Goal: Task Accomplishment & Management: Manage account settings

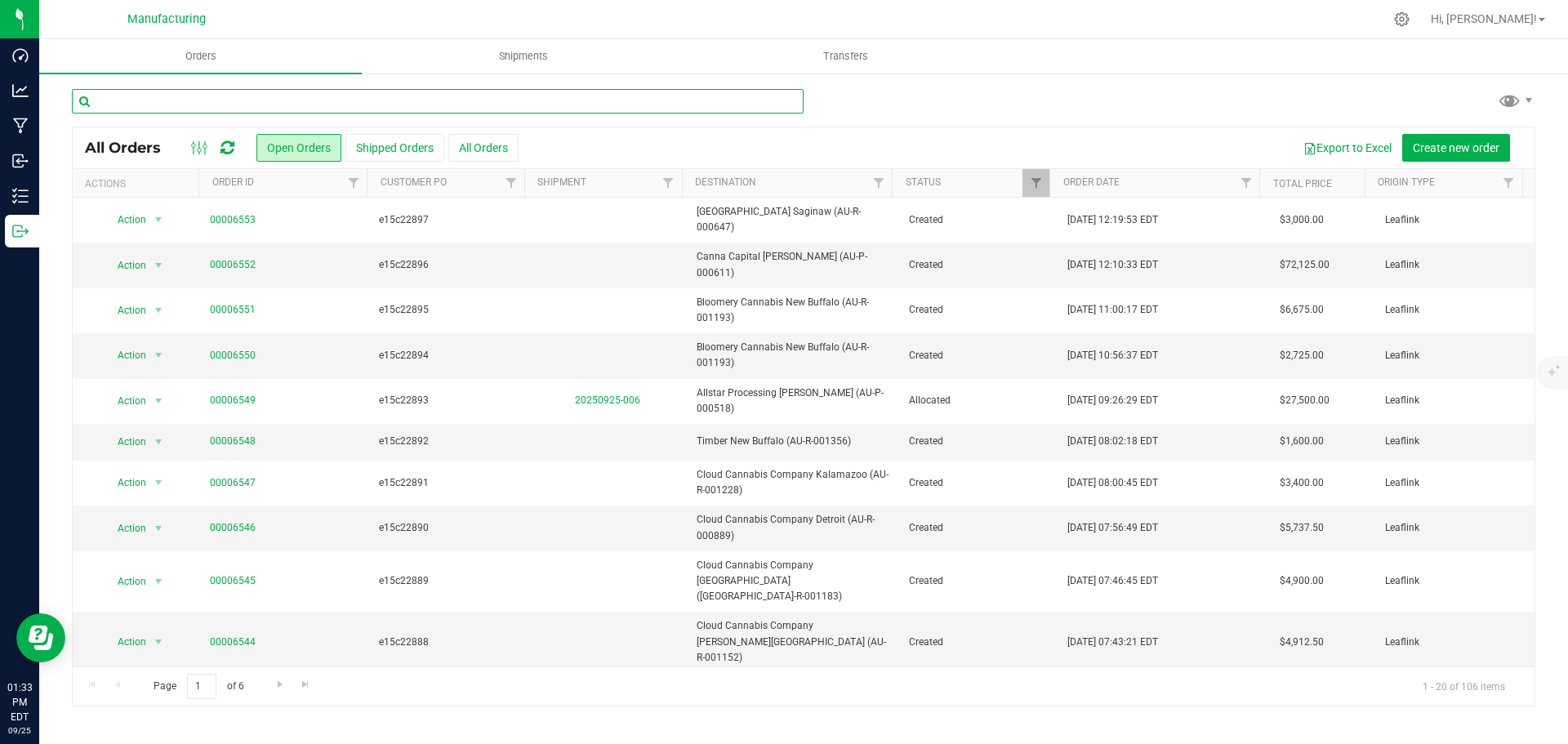
click at [226, 98] on input "text" at bounding box center [438, 101] width 732 height 25
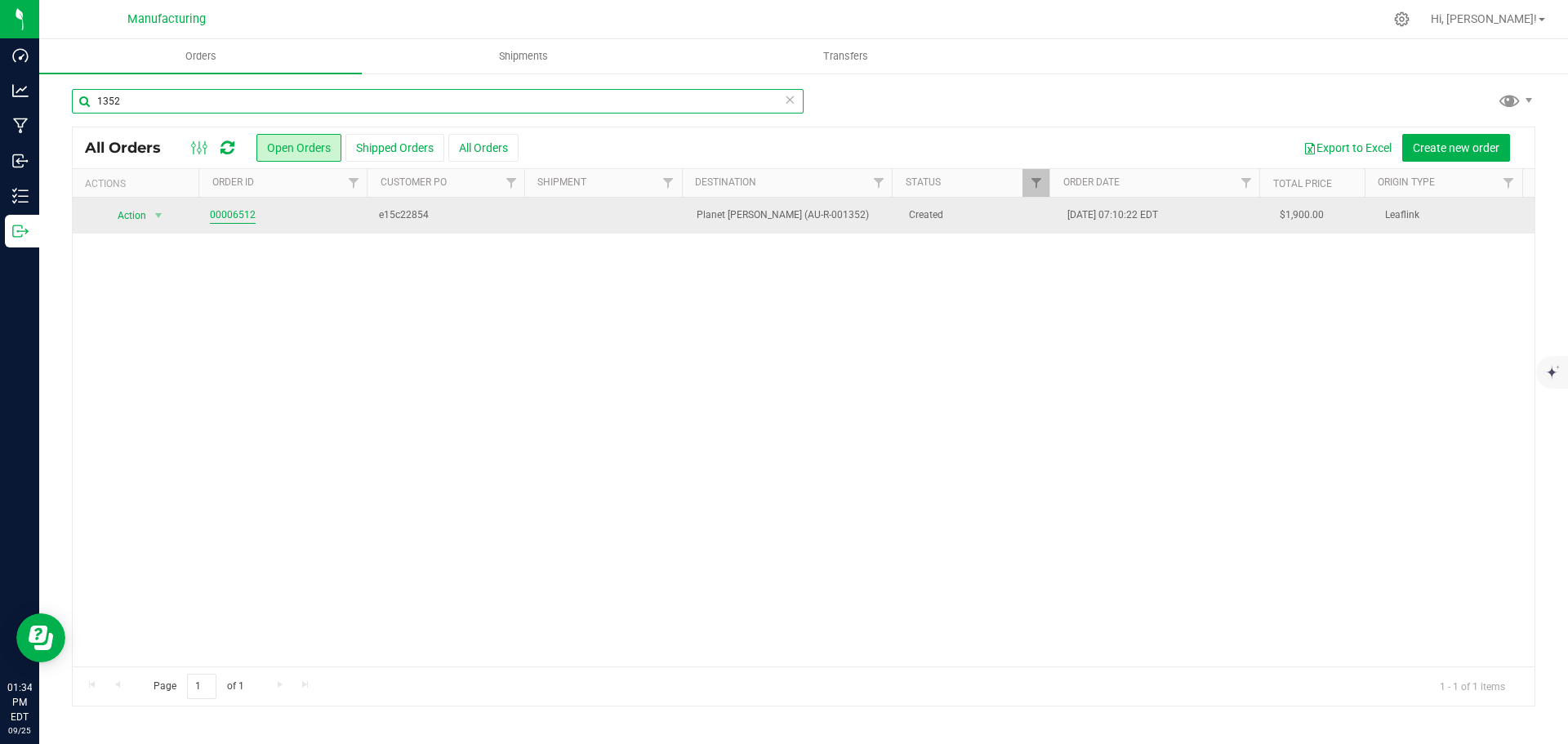
type input "1352"
click at [216, 216] on link "00006512" at bounding box center [232, 215] width 45 height 15
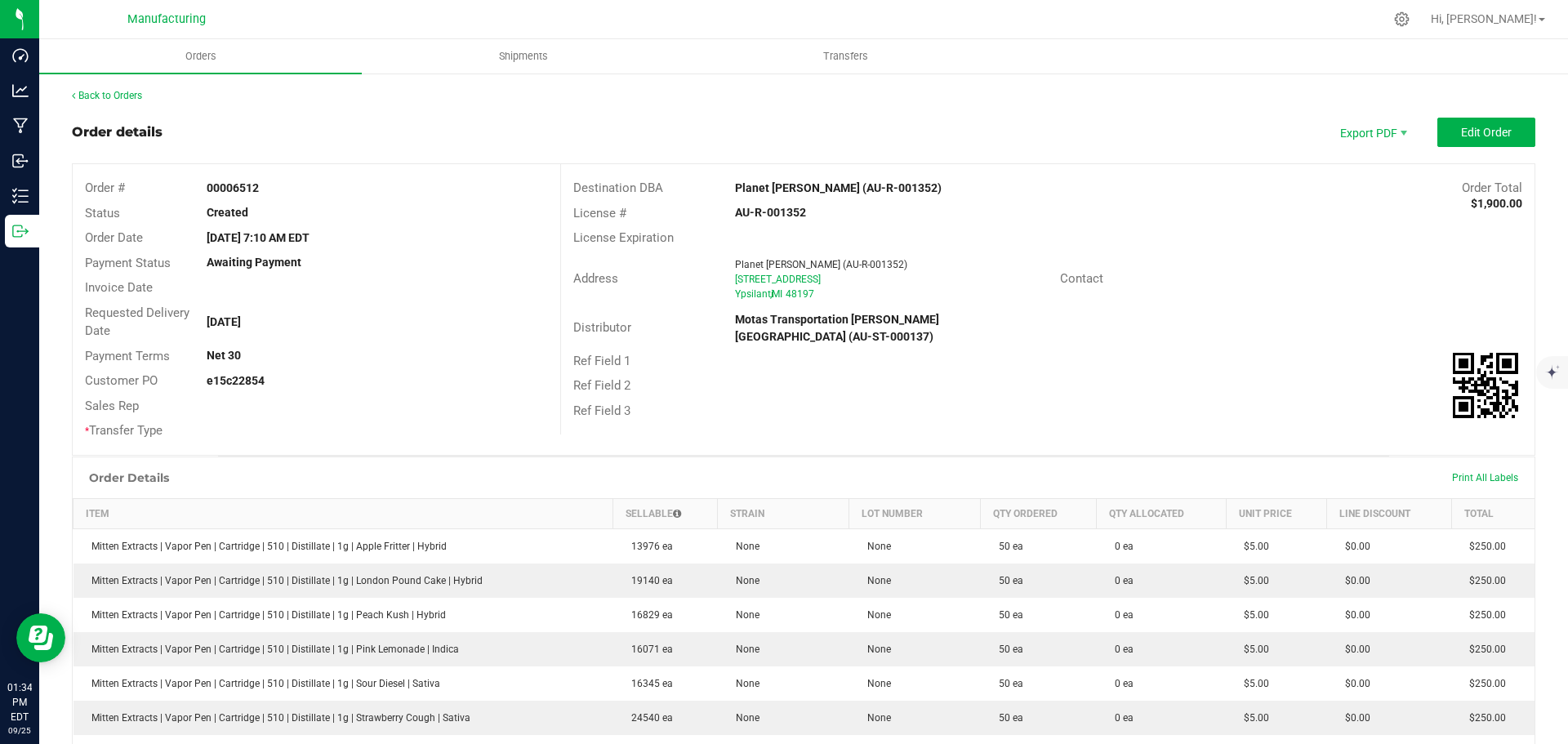
click at [786, 188] on strong "Planet [PERSON_NAME] (AU-R-001352)" at bounding box center [839, 187] width 207 height 13
click at [1486, 137] on span "Edit Order" at bounding box center [1486, 132] width 51 height 13
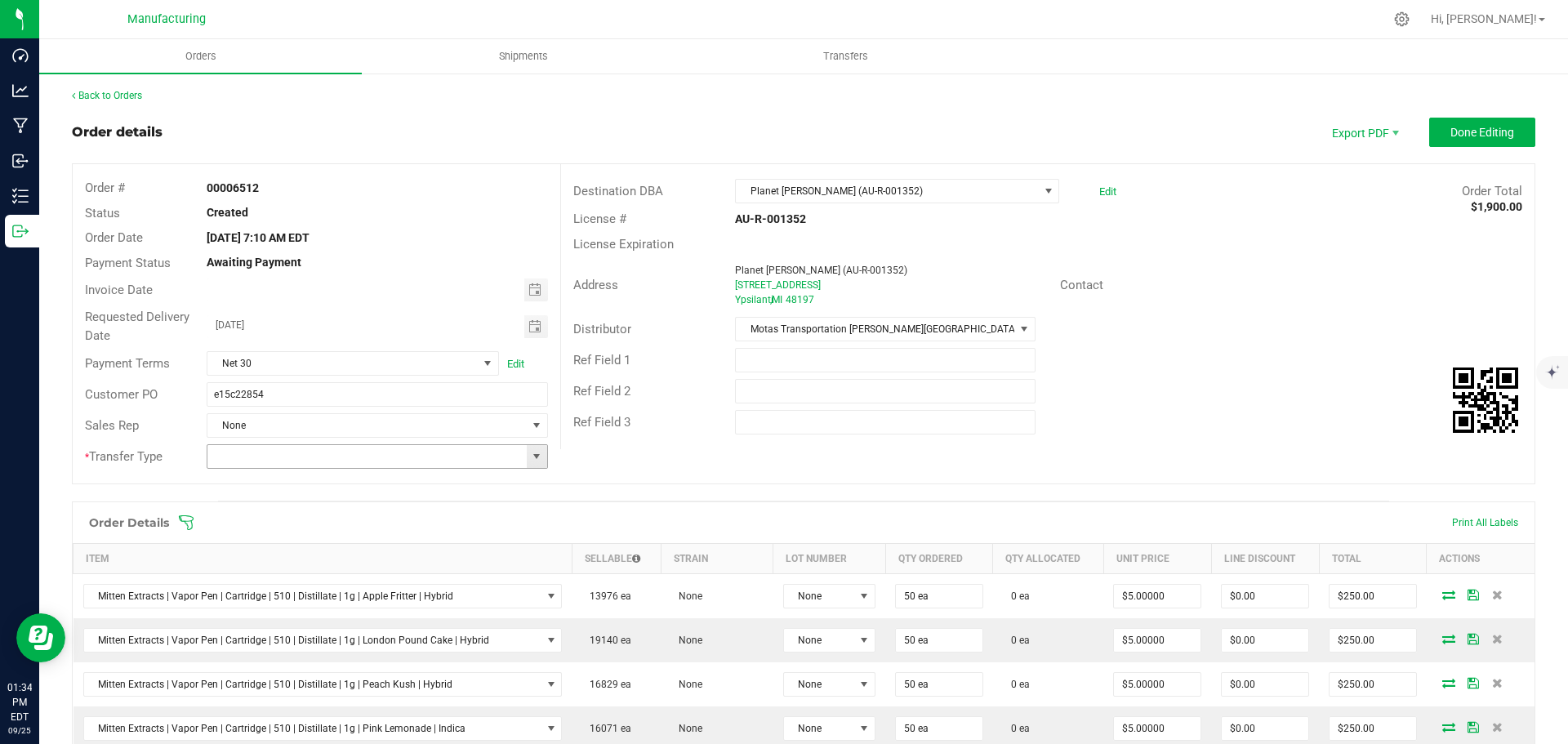
click at [534, 455] on span at bounding box center [537, 456] width 13 height 13
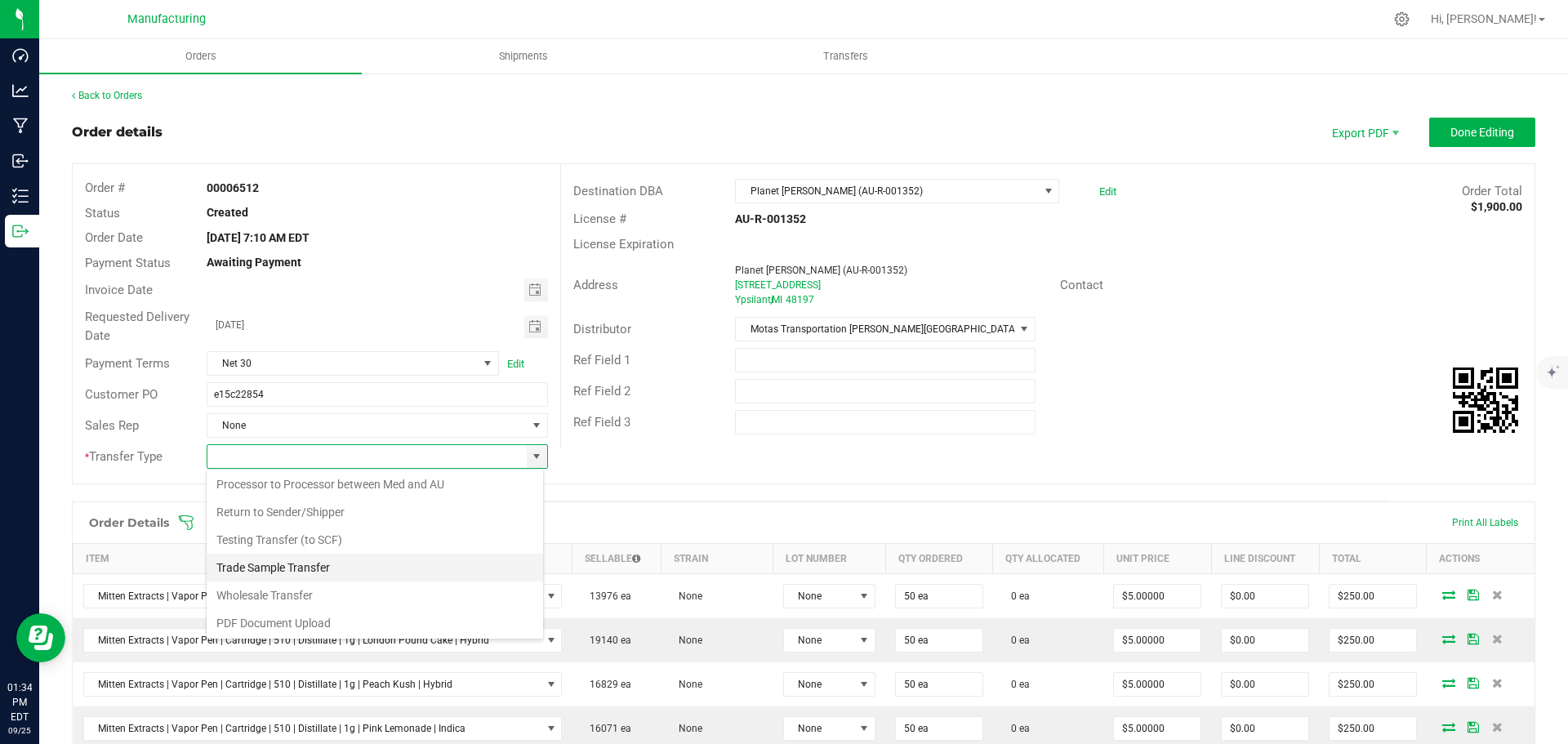
scroll to position [115, 0]
click at [279, 595] on li "Wholesale Transfer" at bounding box center [375, 593] width 337 height 28
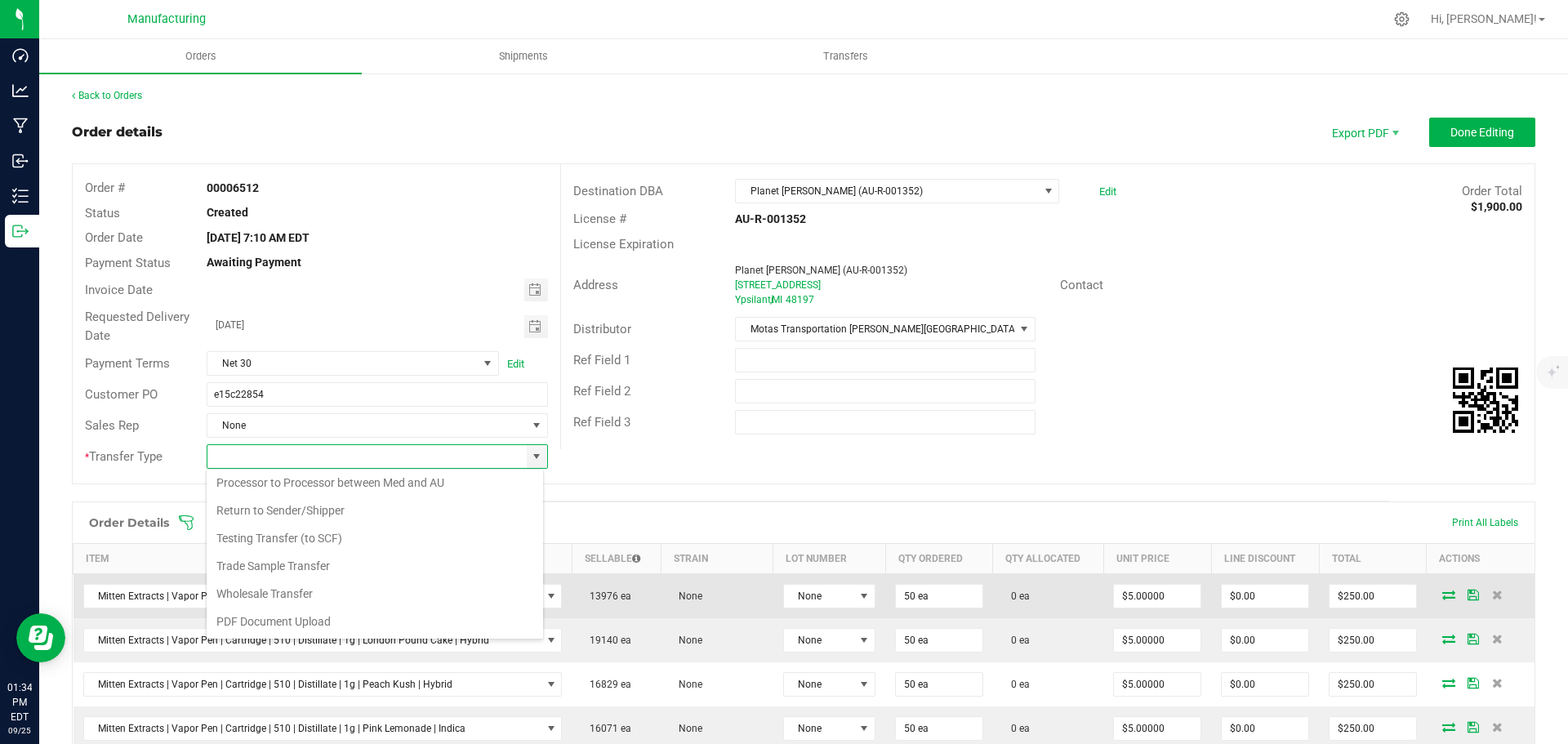
type input "Wholesale Transfer"
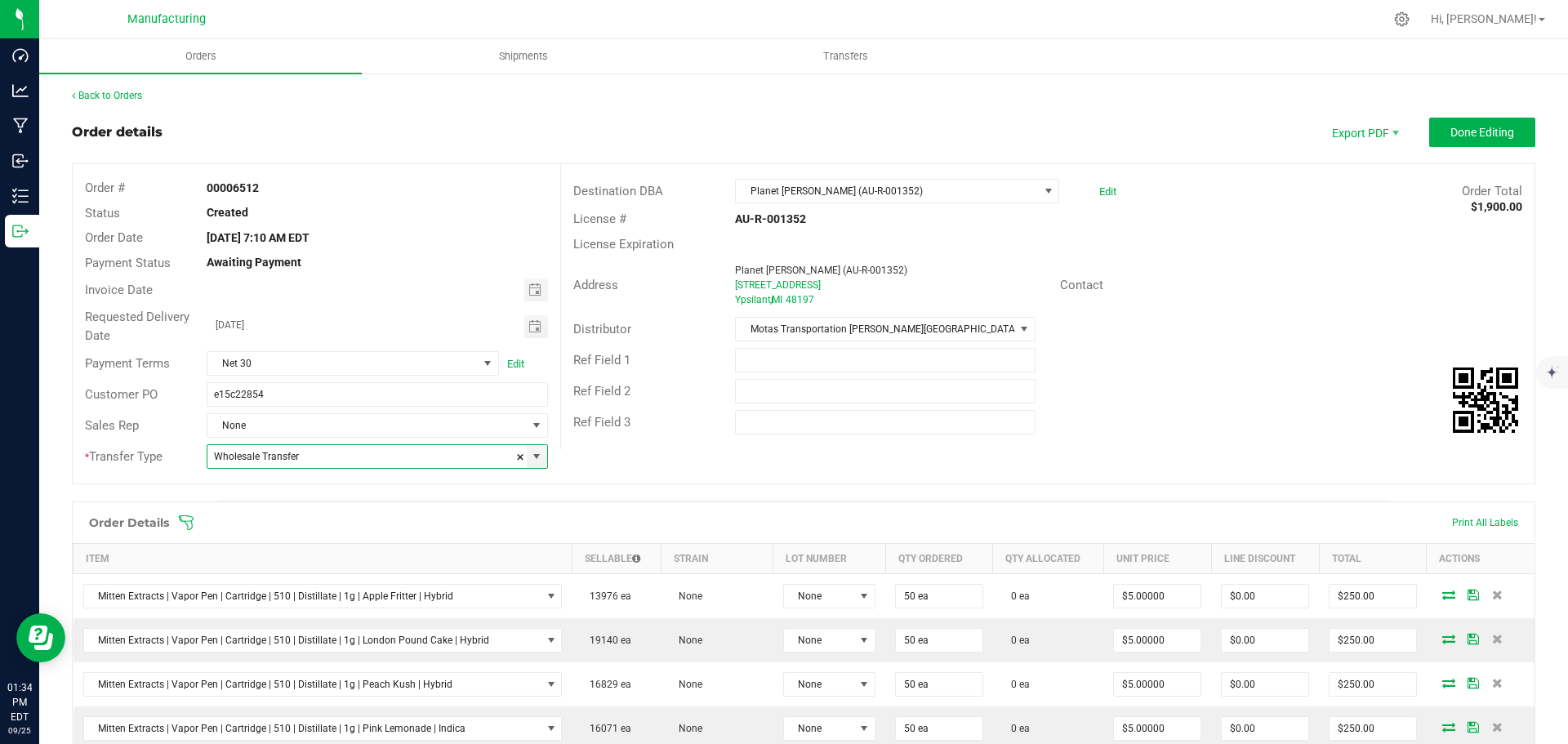
click at [187, 521] on icon at bounding box center [186, 522] width 15 height 15
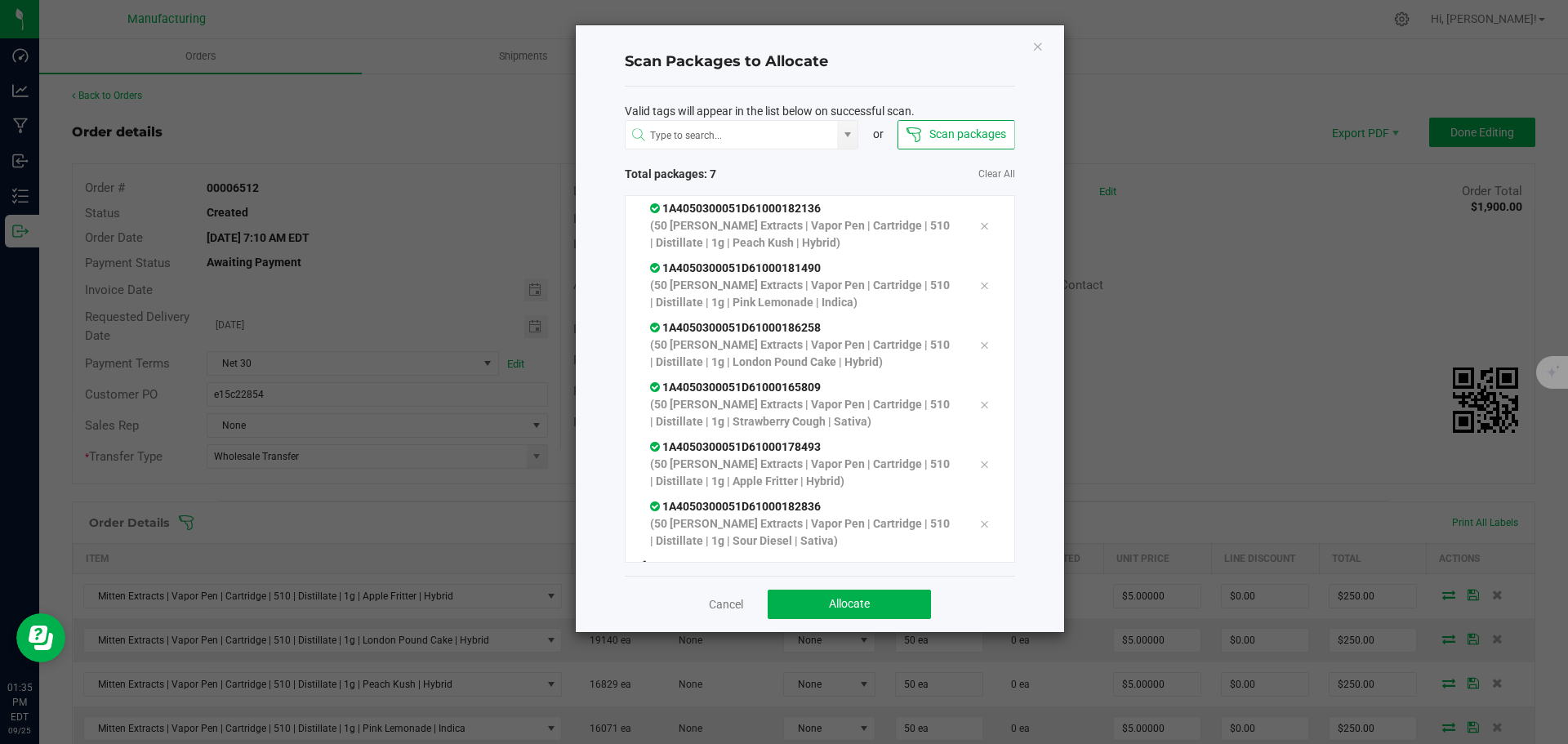
scroll to position [33, 0]
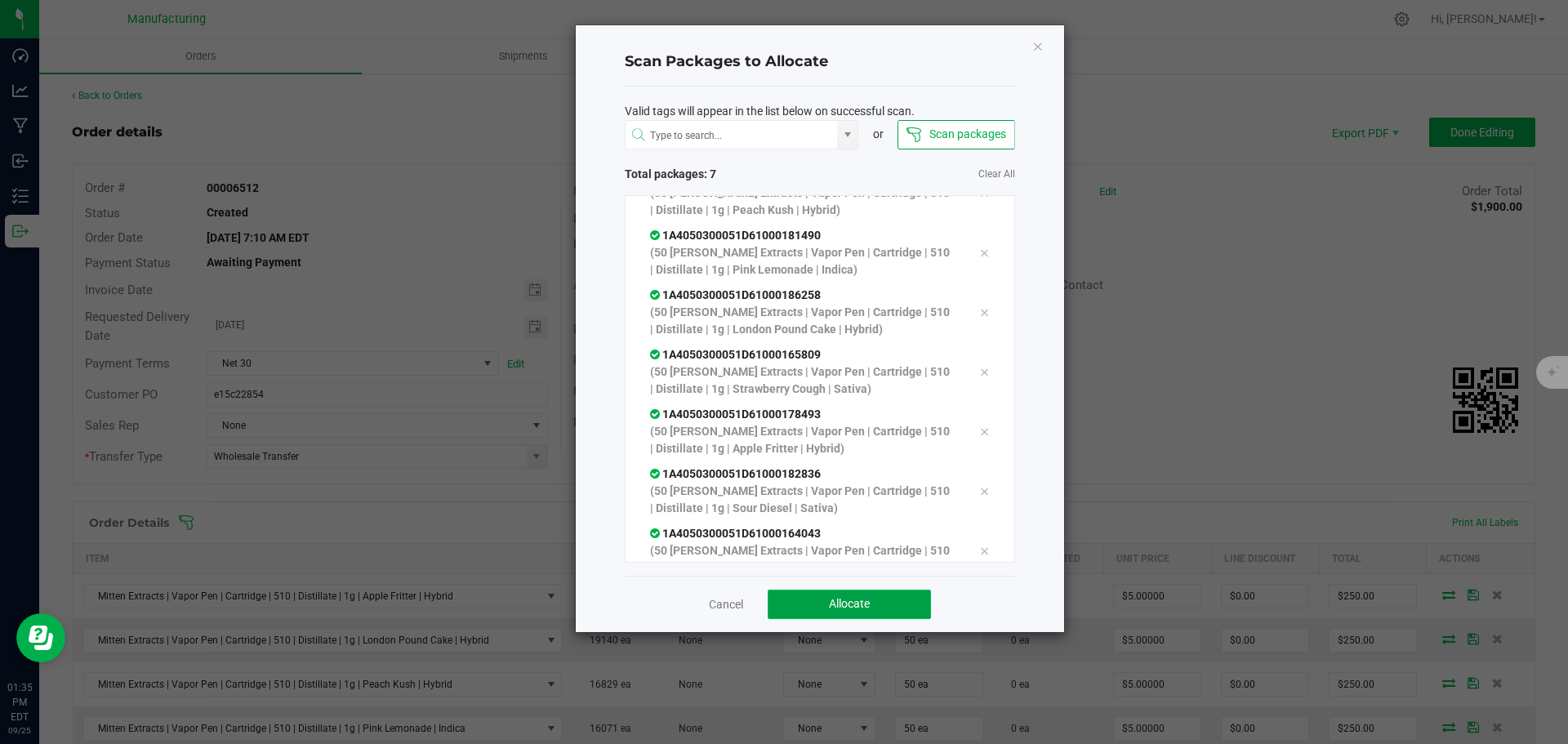
click at [867, 610] on span "Allocate" at bounding box center [849, 603] width 41 height 13
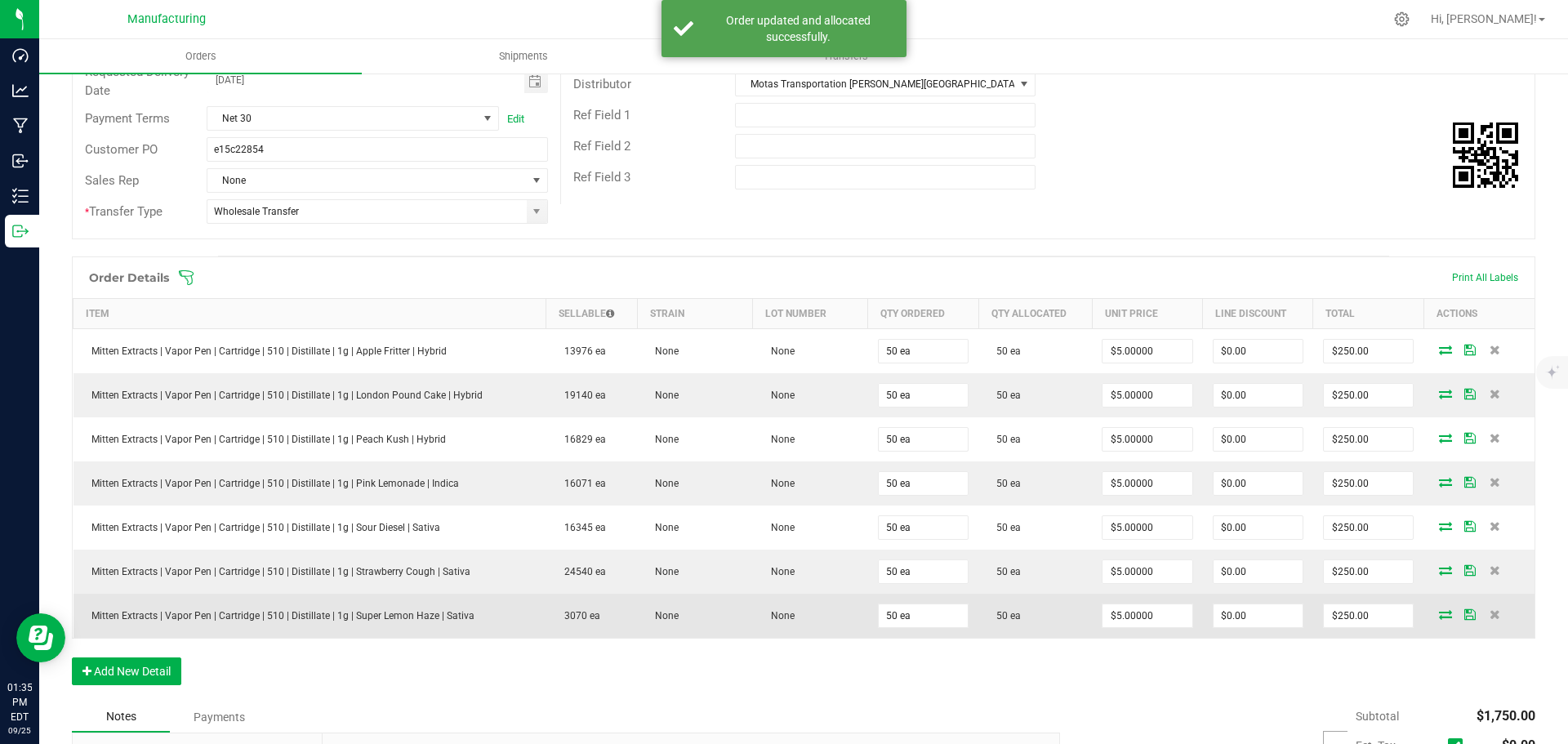
scroll to position [0, 0]
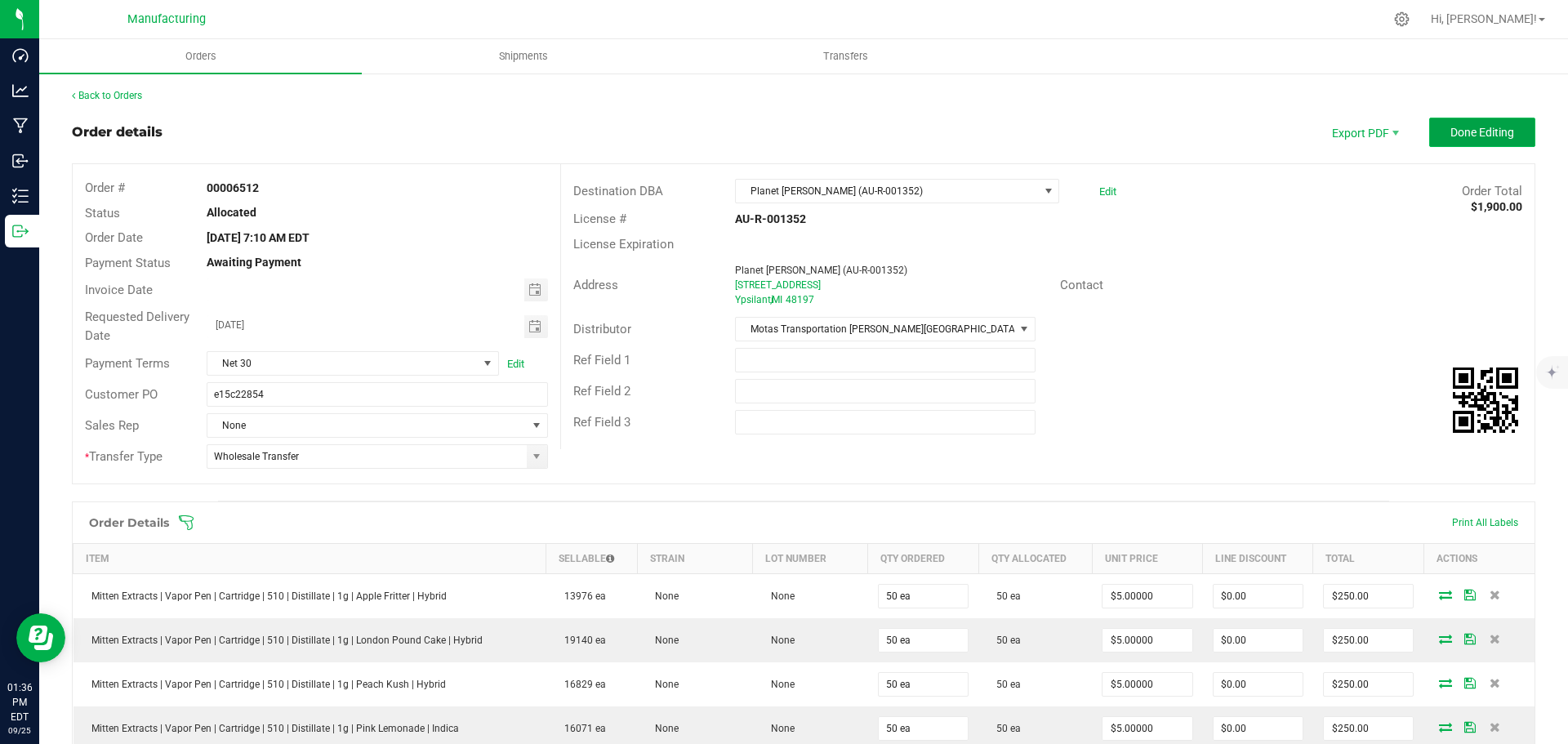
click at [1506, 141] on button "Done Editing" at bounding box center [1483, 131] width 107 height 29
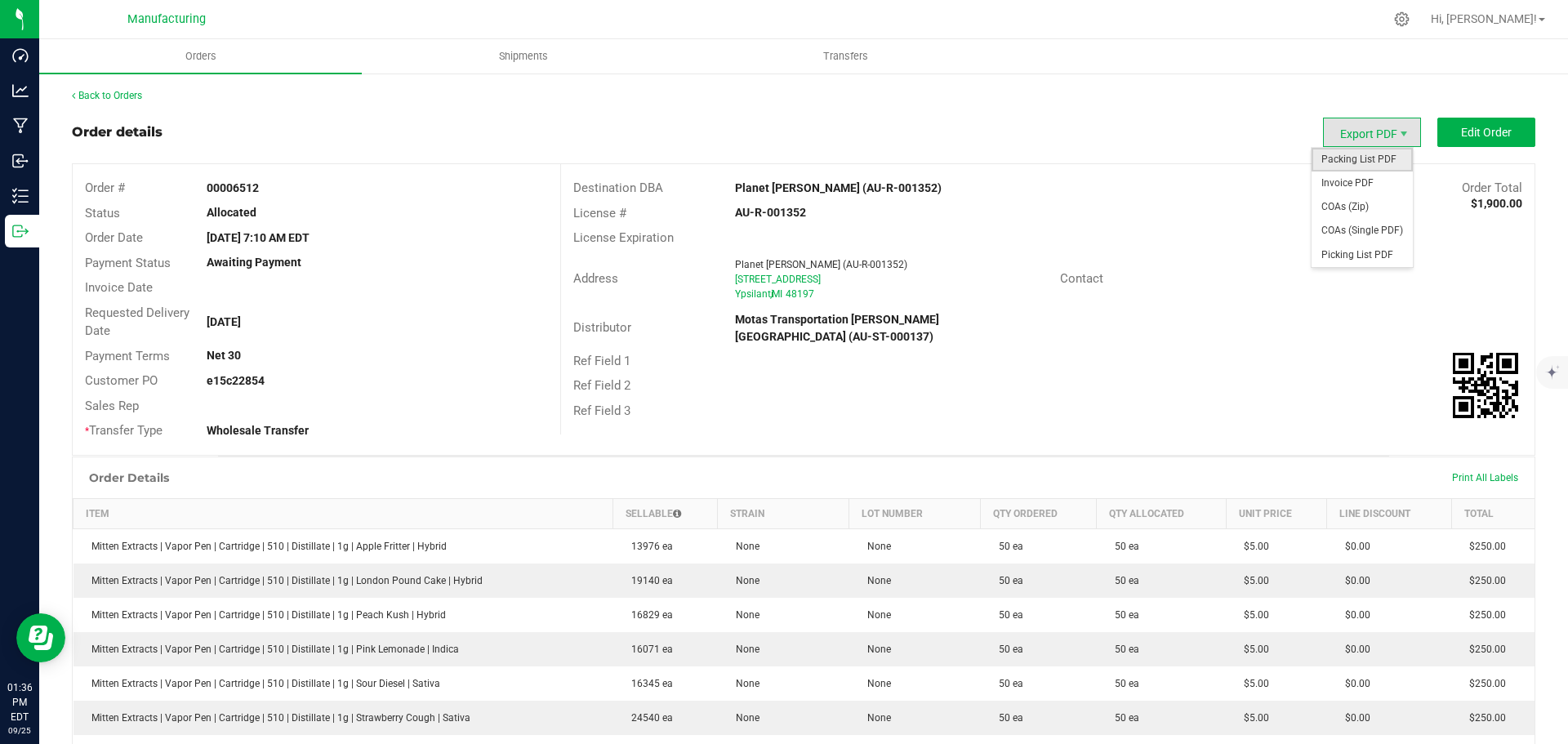
click at [1373, 163] on span "Packing List PDF" at bounding box center [1363, 159] width 101 height 24
click at [77, 94] on link "Back to Orders" at bounding box center [107, 95] width 70 height 12
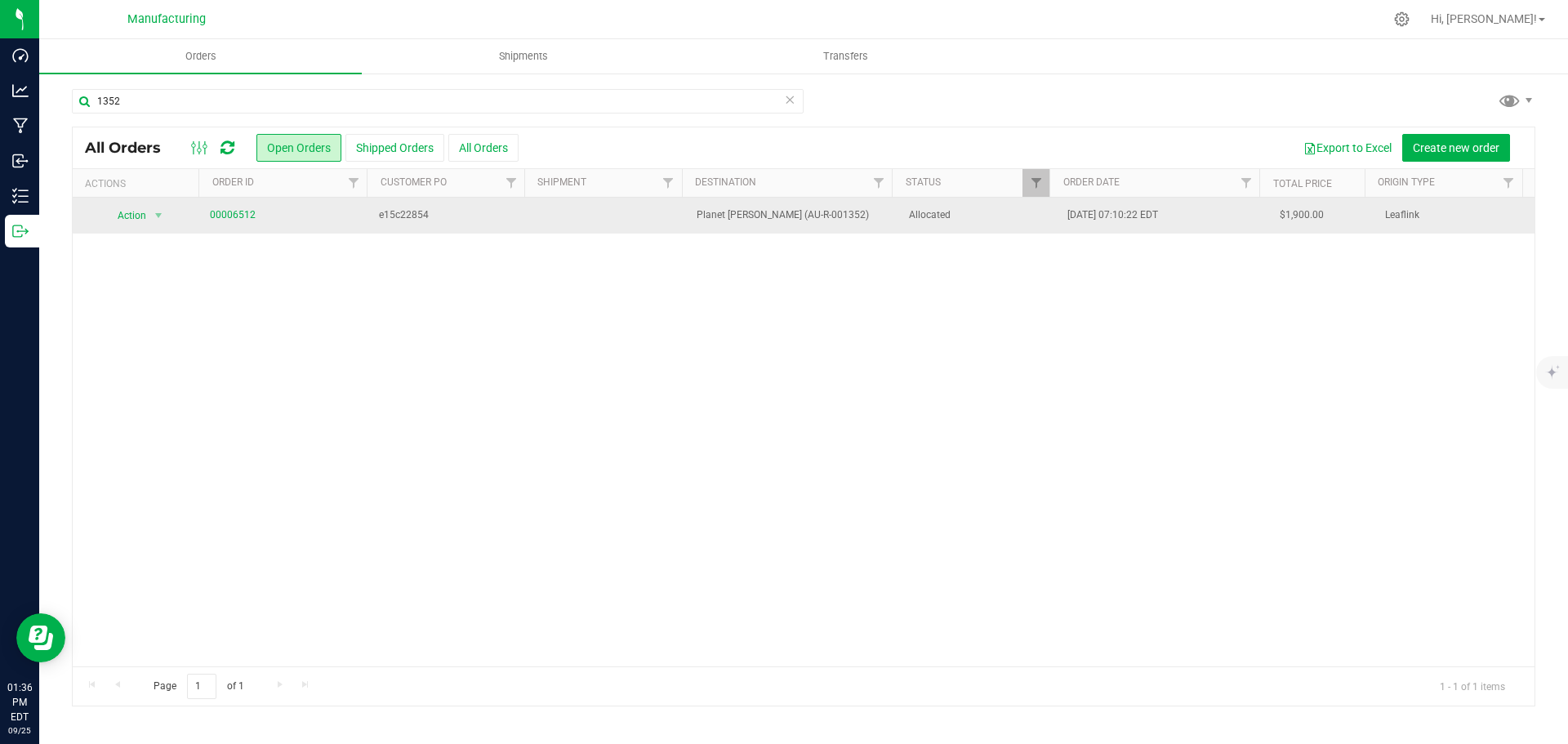
click at [951, 226] on td "Allocated" at bounding box center [978, 216] width 159 height 36
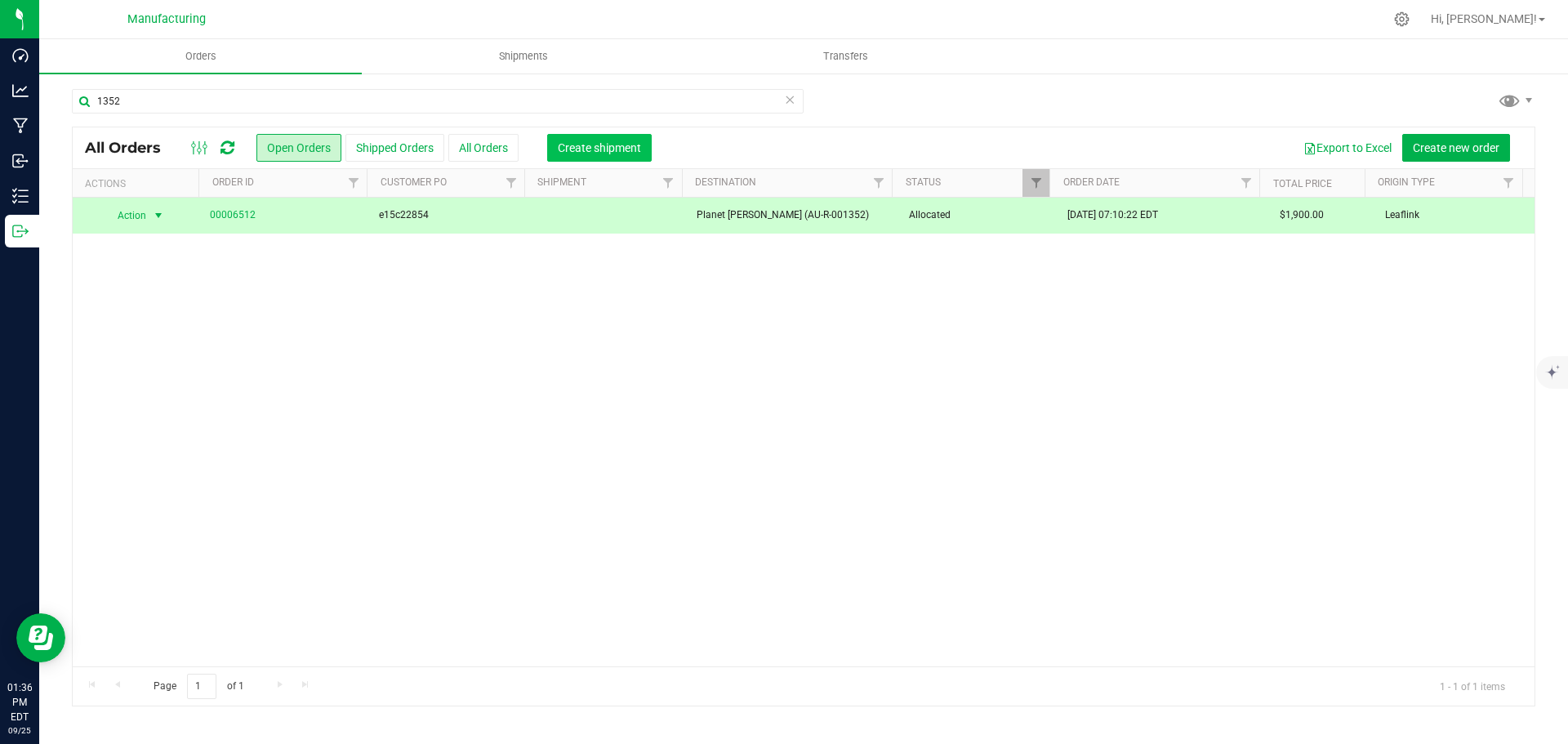
click at [609, 143] on span "Create shipment" at bounding box center [600, 147] width 84 height 13
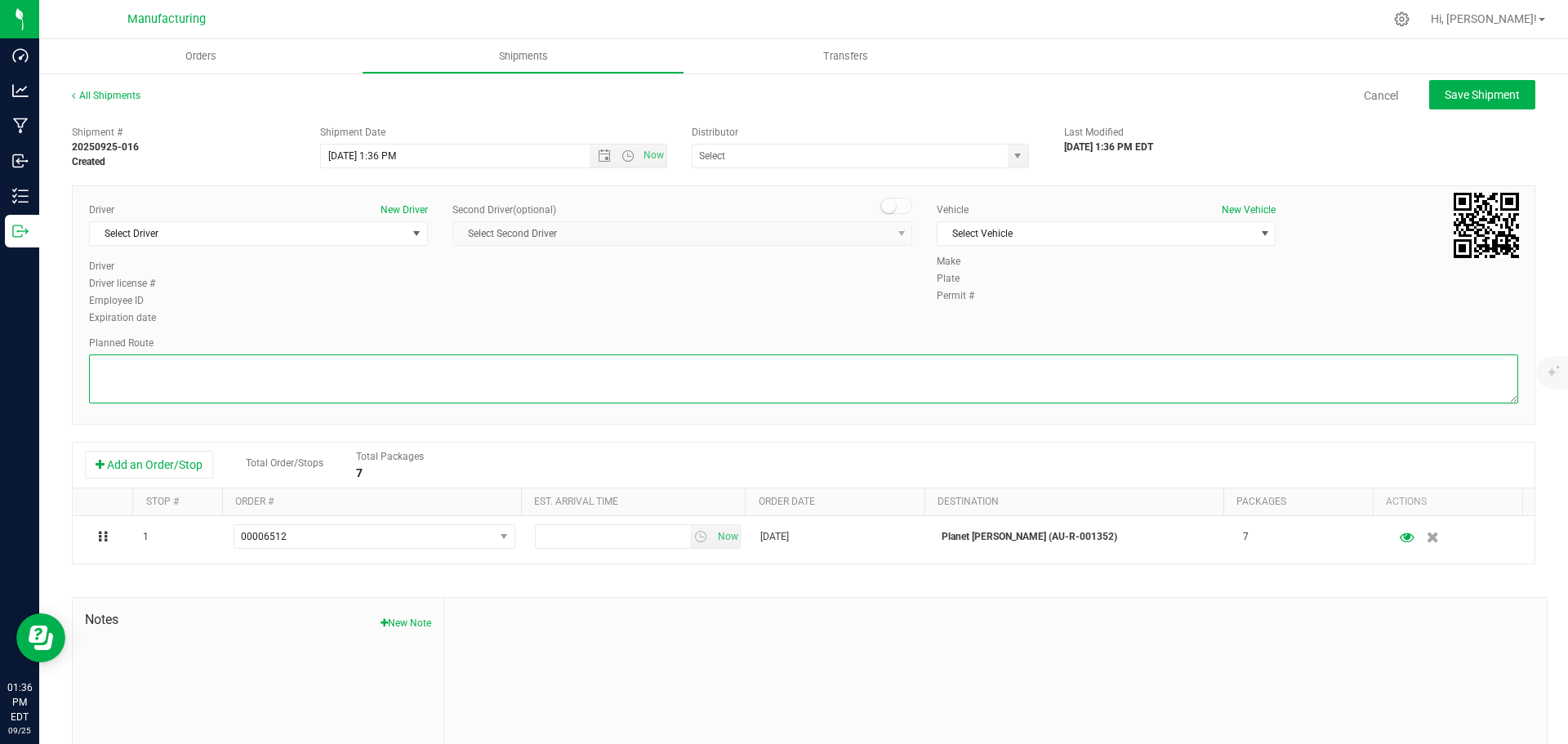
click at [1023, 382] on textarea at bounding box center [803, 378] width 1429 height 49
paste textarea "Mitten Distro Dimondale To Motas -- Head south 246 ft -- Turn right 325 ft -- T…"
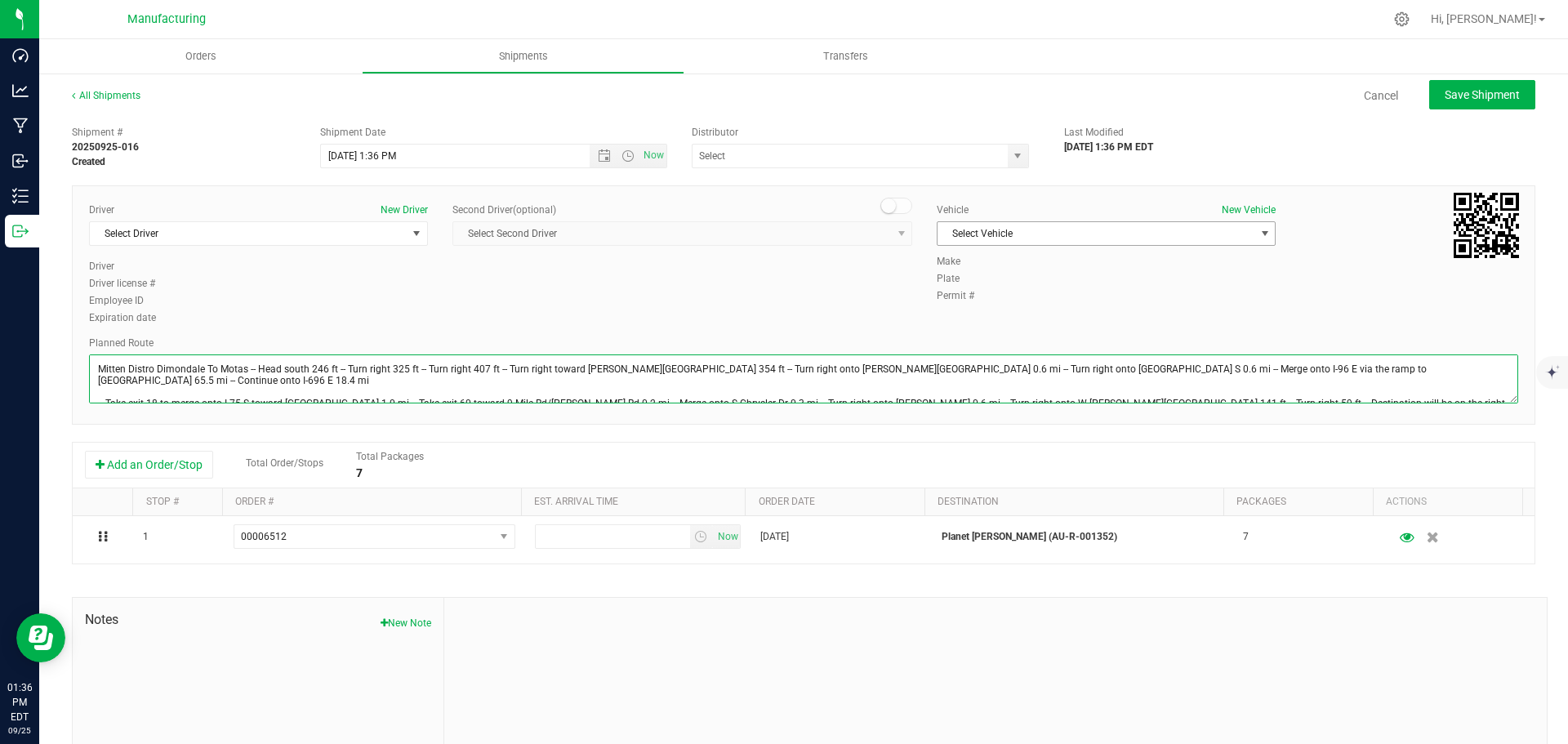
type textarea "Mitten Distro Dimondale To Motas -- Head south 246 ft -- Turn right 325 ft -- T…"
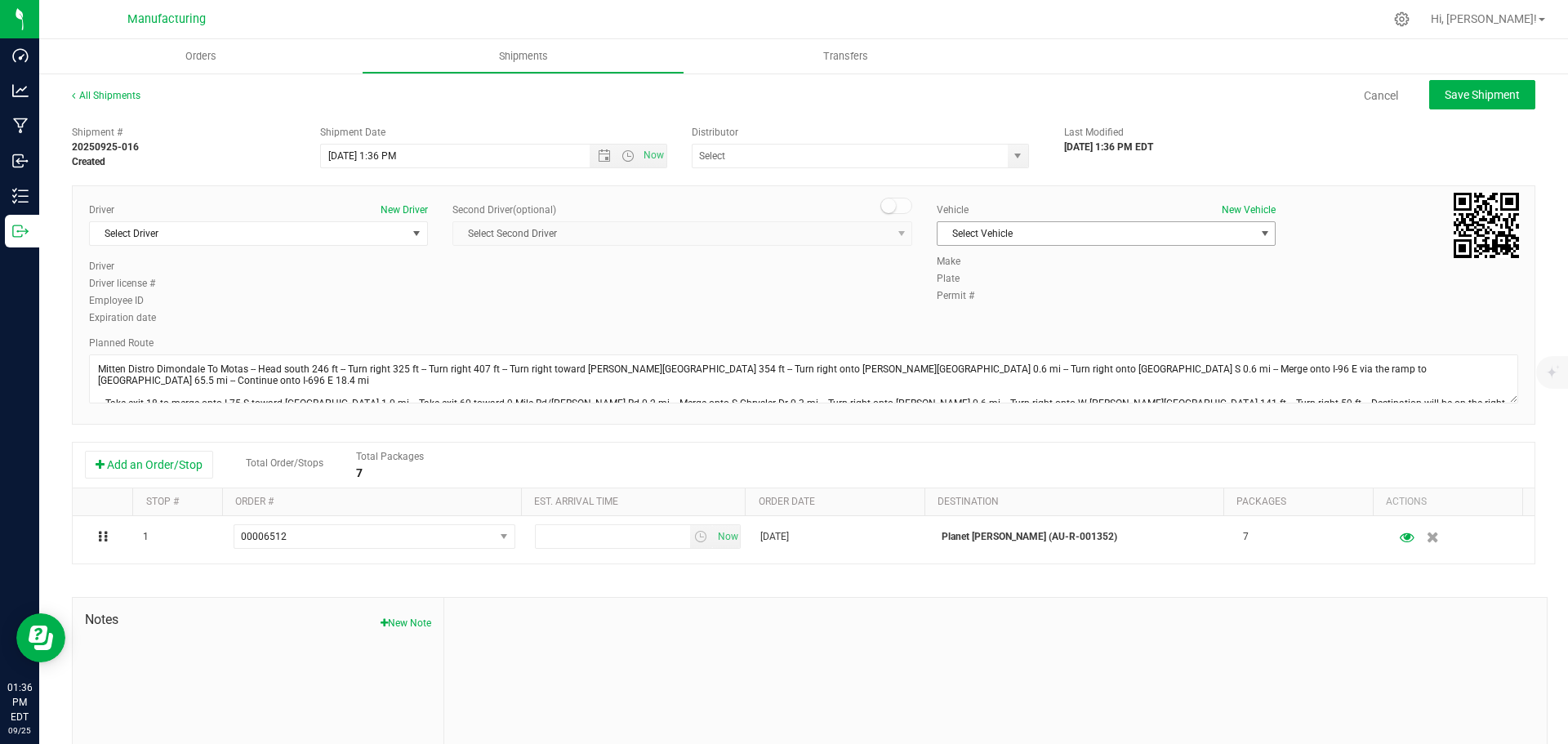
click at [960, 227] on span "Select Vehicle" at bounding box center [1096, 233] width 317 height 23
click at [952, 304] on li "[MEDICAL_DATA]" at bounding box center [1098, 311] width 334 height 25
click at [415, 238] on span "select" at bounding box center [417, 233] width 13 height 13
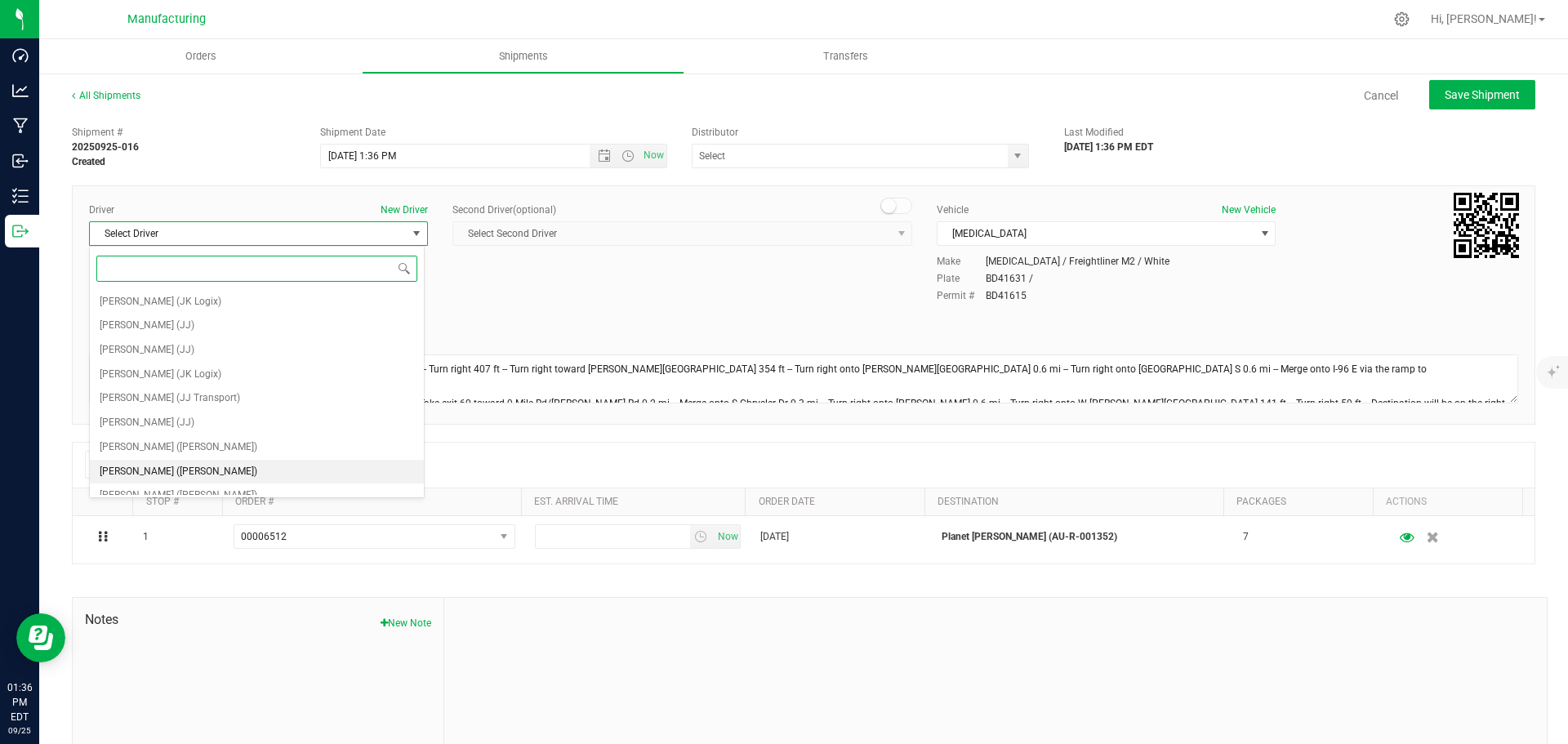
drag, startPoint x: 190, startPoint y: 461, endPoint x: 196, endPoint y: 453, distance: 10.0
click at [190, 461] on li "[PERSON_NAME] ([PERSON_NAME])" at bounding box center [257, 472] width 334 height 25
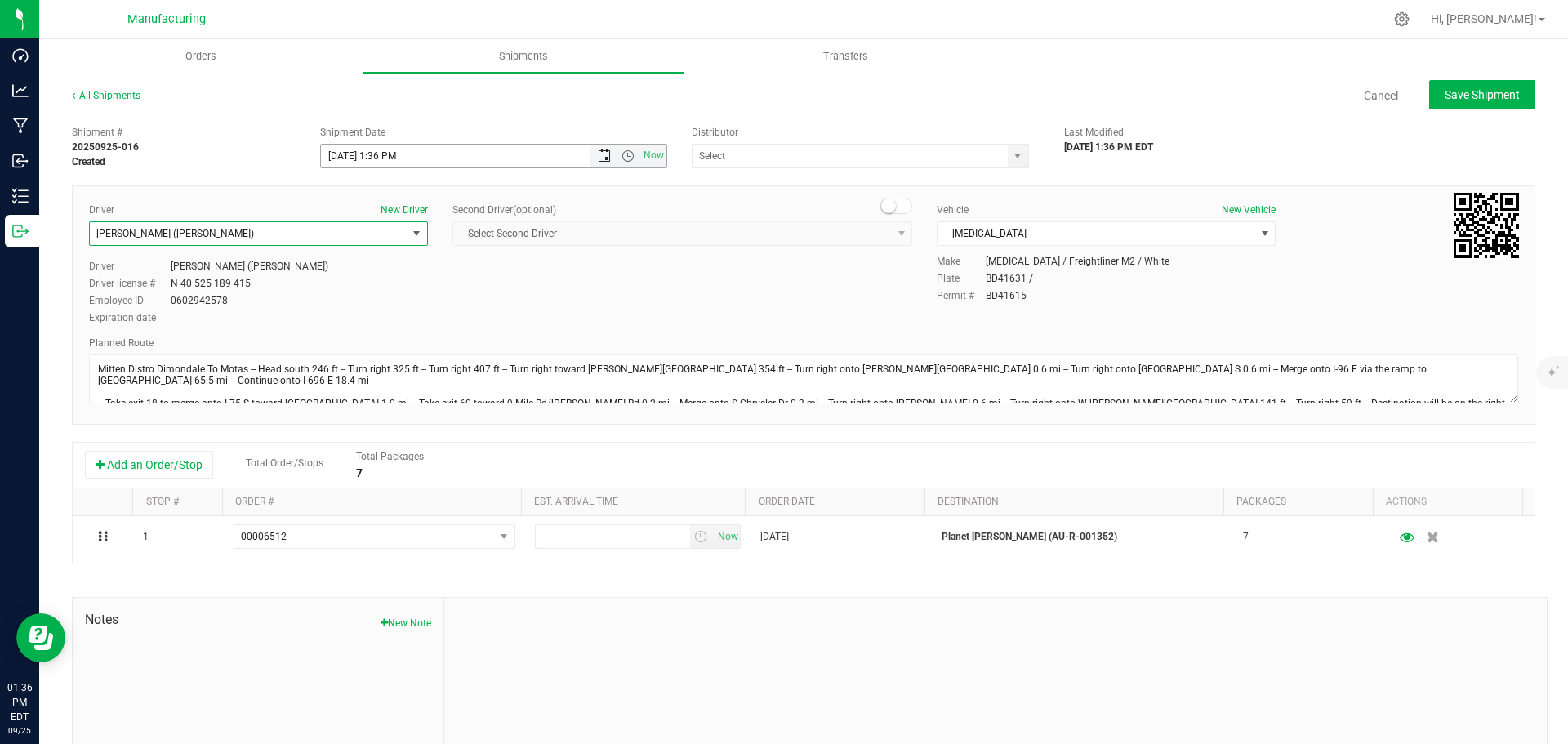
click at [598, 160] on span "Open the date view" at bounding box center [604, 155] width 13 height 13
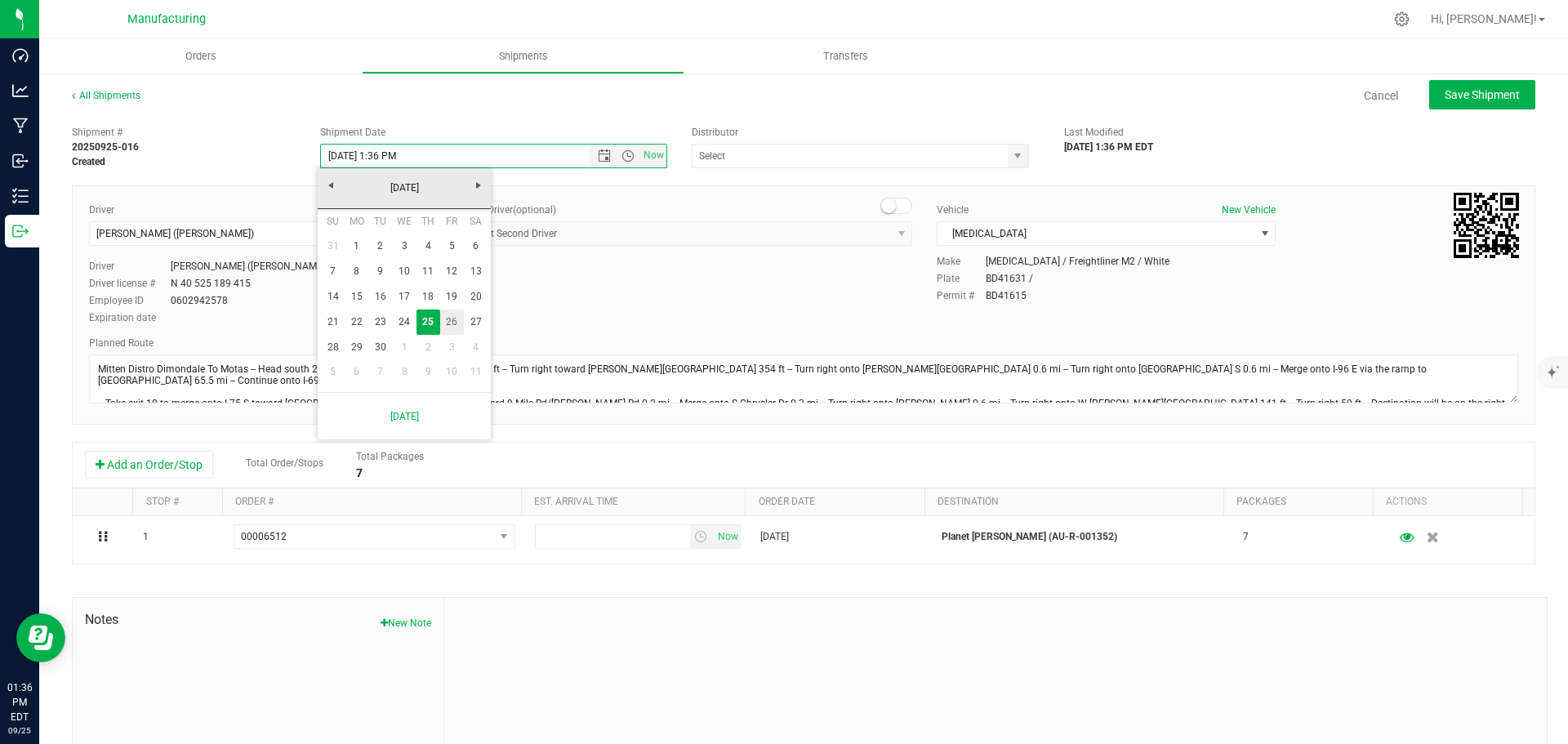
drag, startPoint x: 456, startPoint y: 320, endPoint x: 565, endPoint y: 231, distance: 140.7
click at [456, 320] on link "26" at bounding box center [452, 321] width 24 height 26
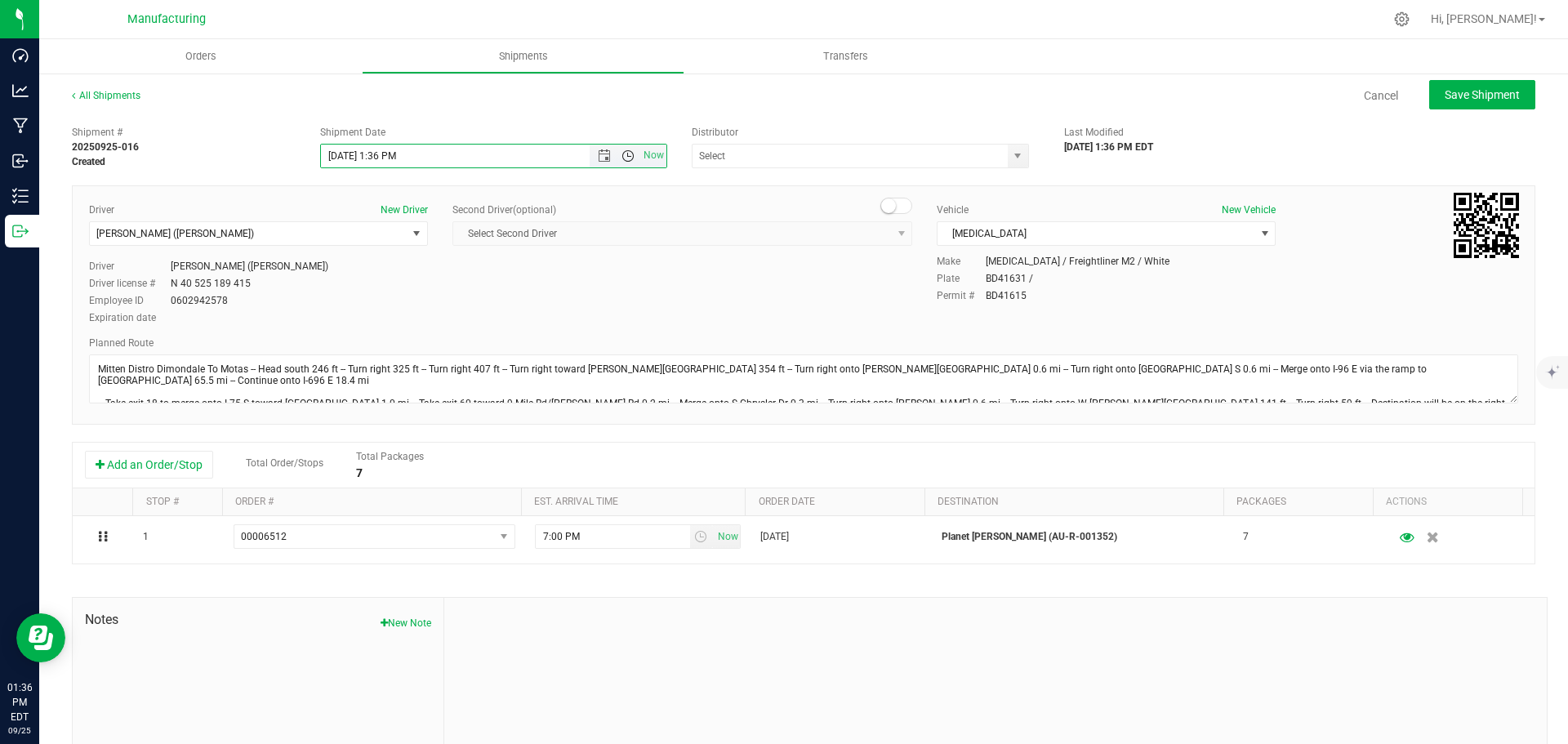
click at [624, 154] on span "Open the time view" at bounding box center [628, 155] width 13 height 13
click at [386, 329] on li "11:30 AM" at bounding box center [490, 339] width 341 height 21
type input "[DATE] 11:30 AM"
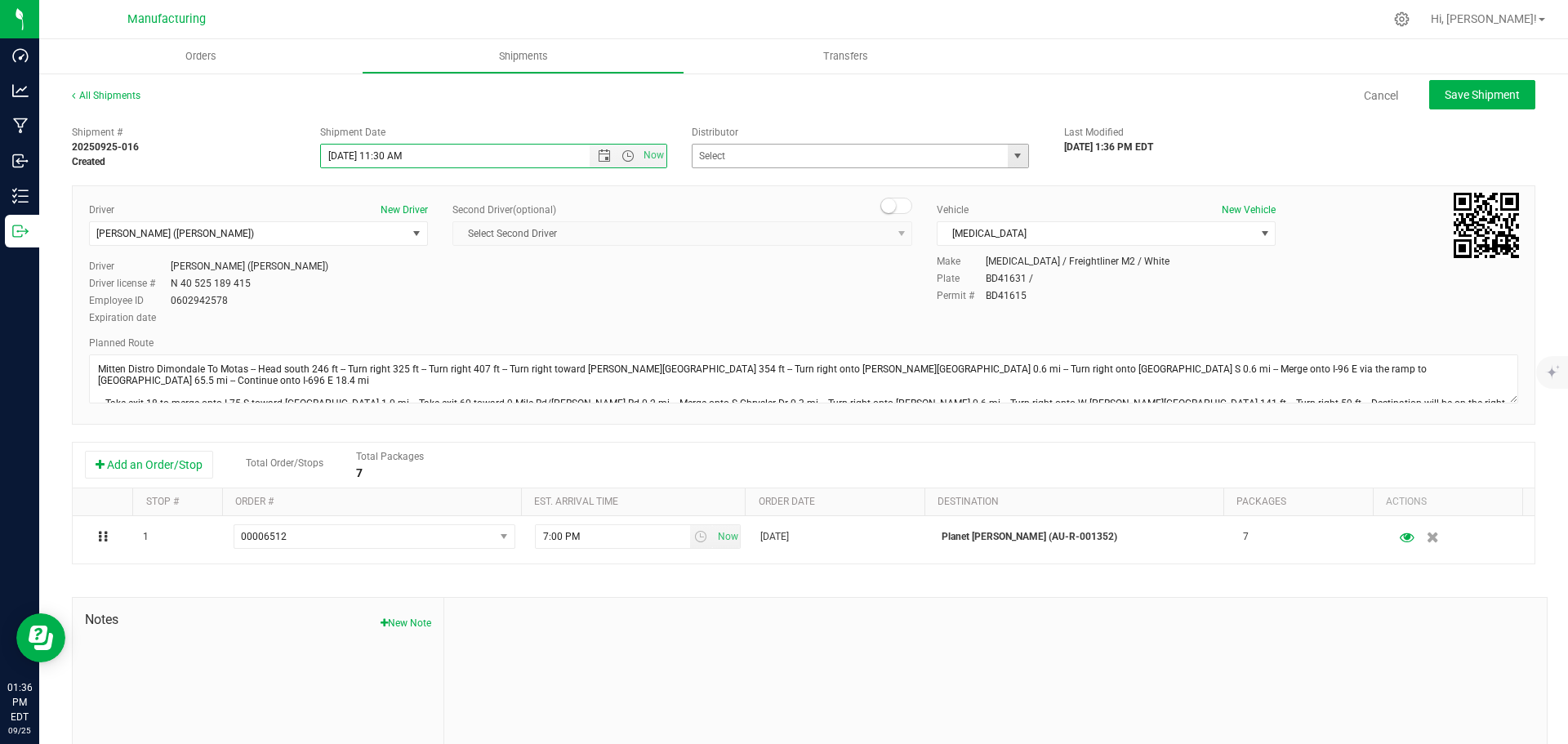
click at [1011, 158] on span "select" at bounding box center [1017, 155] width 13 height 13
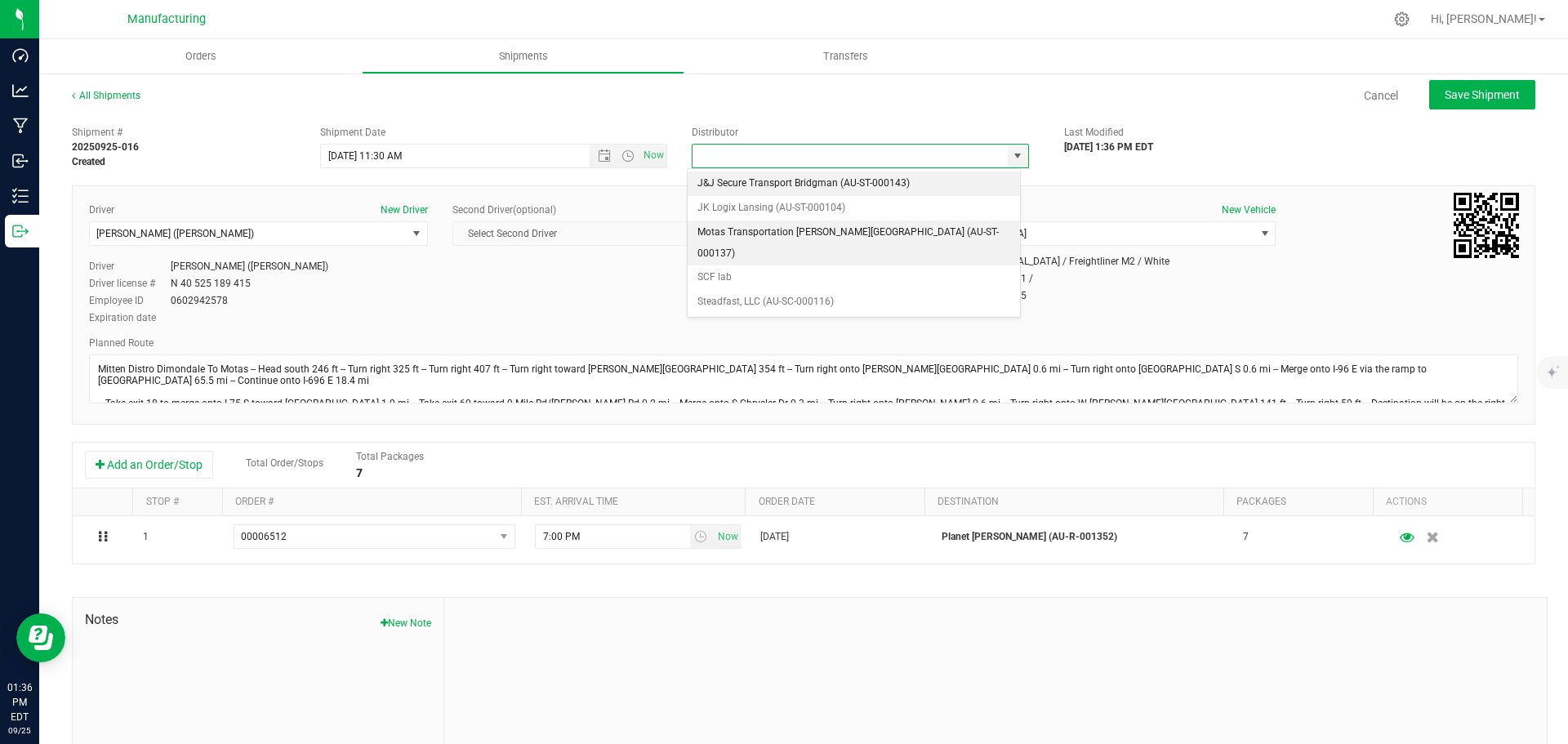
click at [735, 229] on li "Motas Transportation [PERSON_NAME][GEOGRAPHIC_DATA] (AU-ST-000137)" at bounding box center [854, 242] width 332 height 45
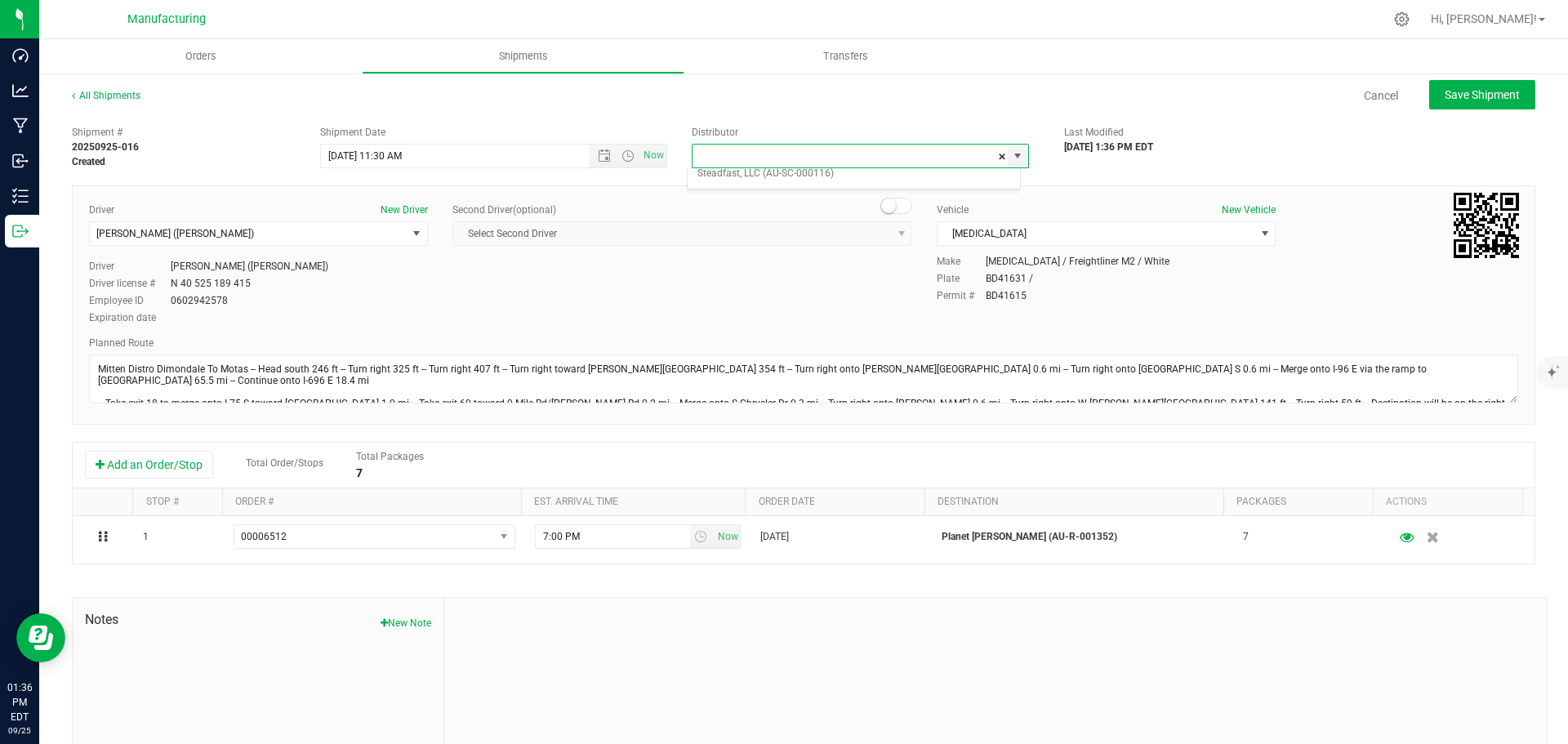
type input "Motas Transportation [PERSON_NAME][GEOGRAPHIC_DATA] (AU-ST-000137)"
click at [991, 226] on span "[MEDICAL_DATA]" at bounding box center [1096, 233] width 317 height 23
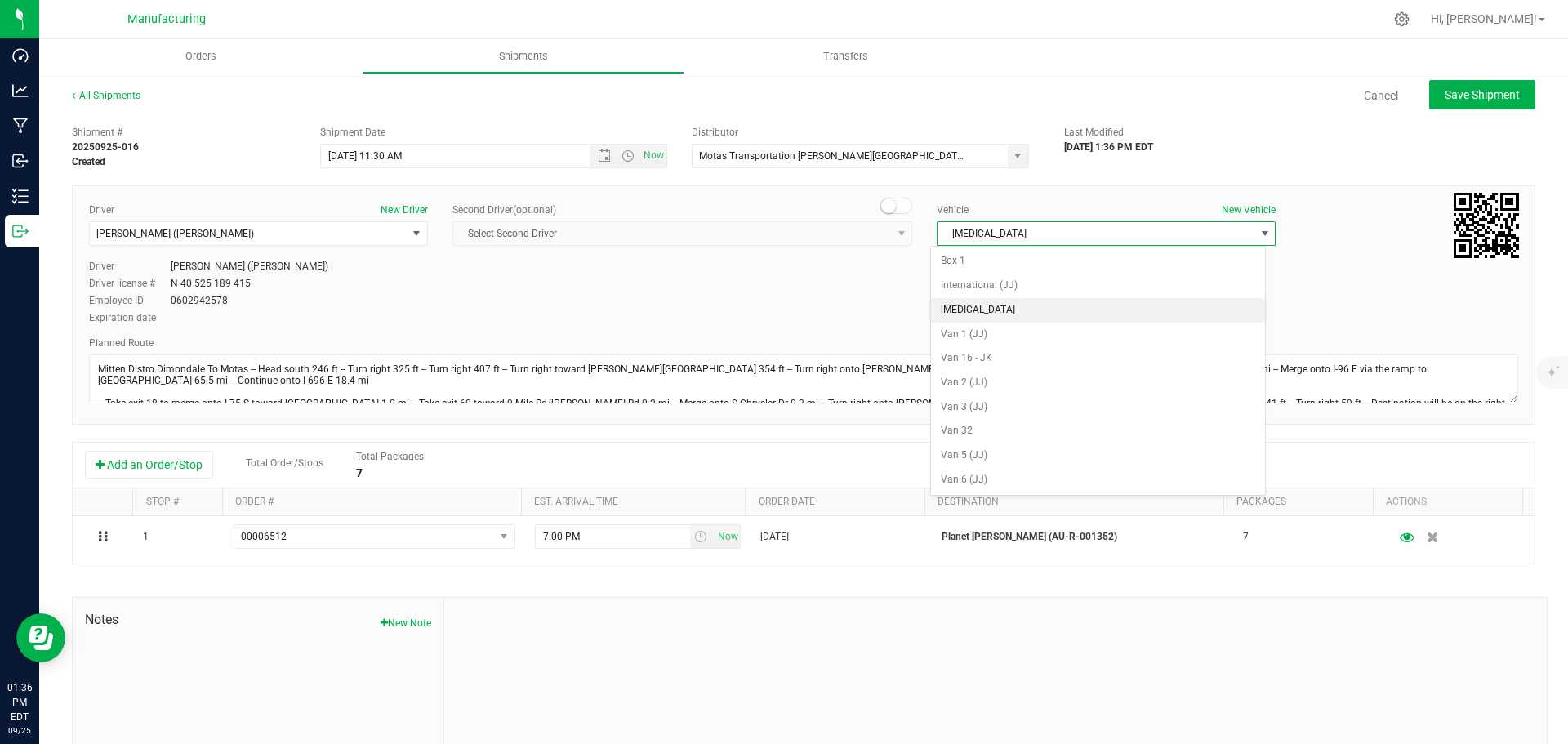
click at [953, 301] on li "[MEDICAL_DATA]" at bounding box center [1098, 311] width 334 height 25
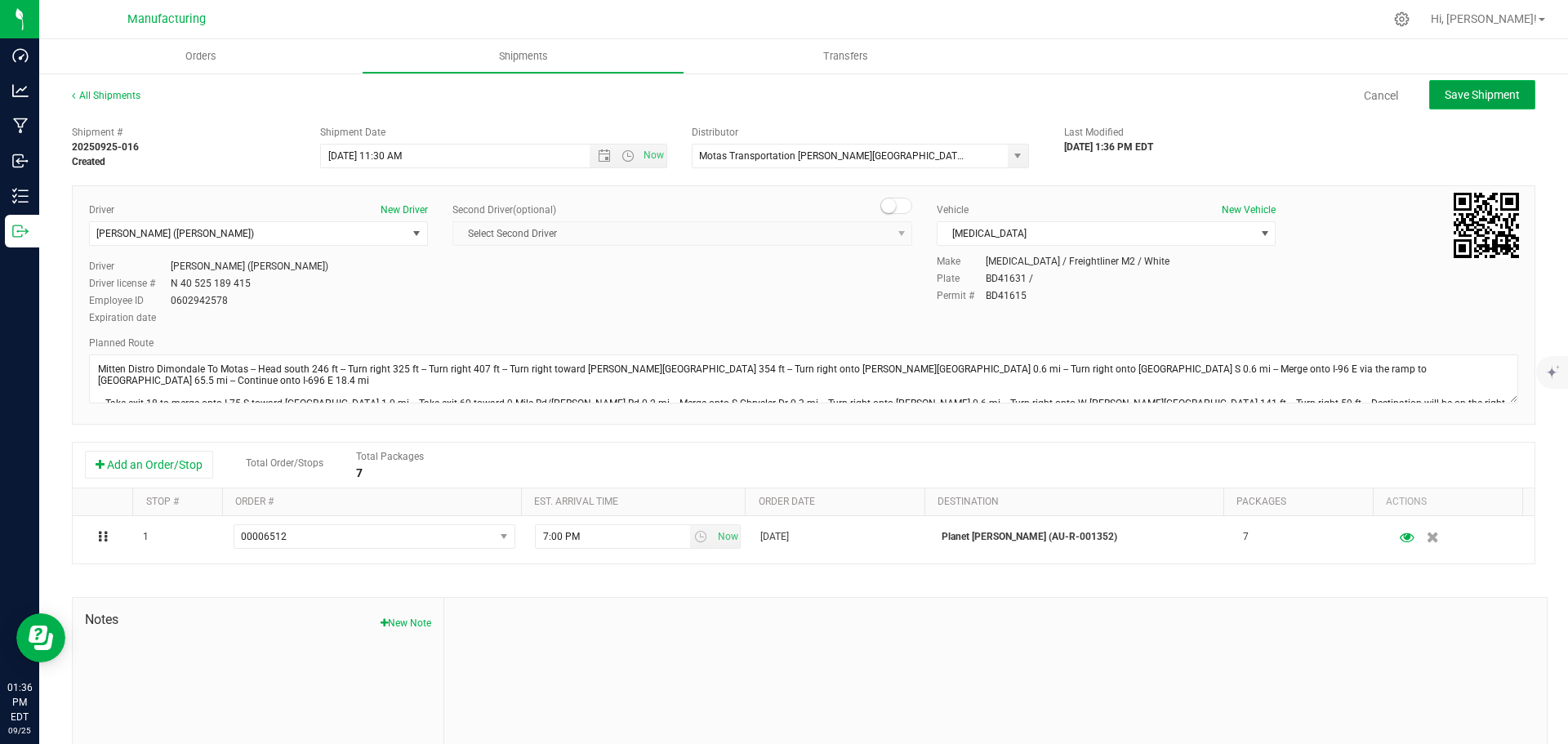
click at [1471, 105] on button "Save Shipment" at bounding box center [1483, 94] width 107 height 29
type input "[DATE] 3:30 PM"
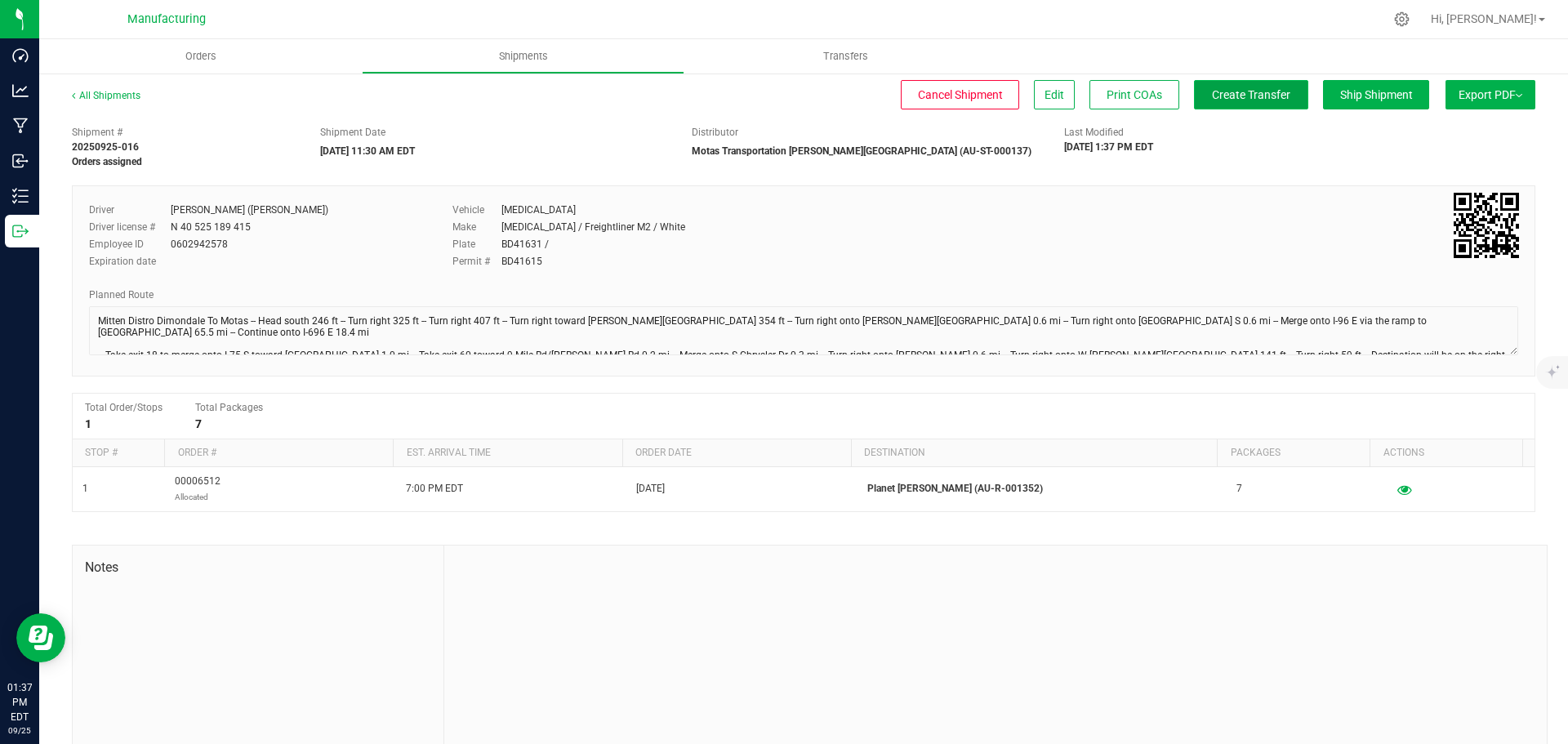
click at [1243, 97] on span "Create Transfer" at bounding box center [1251, 94] width 78 height 13
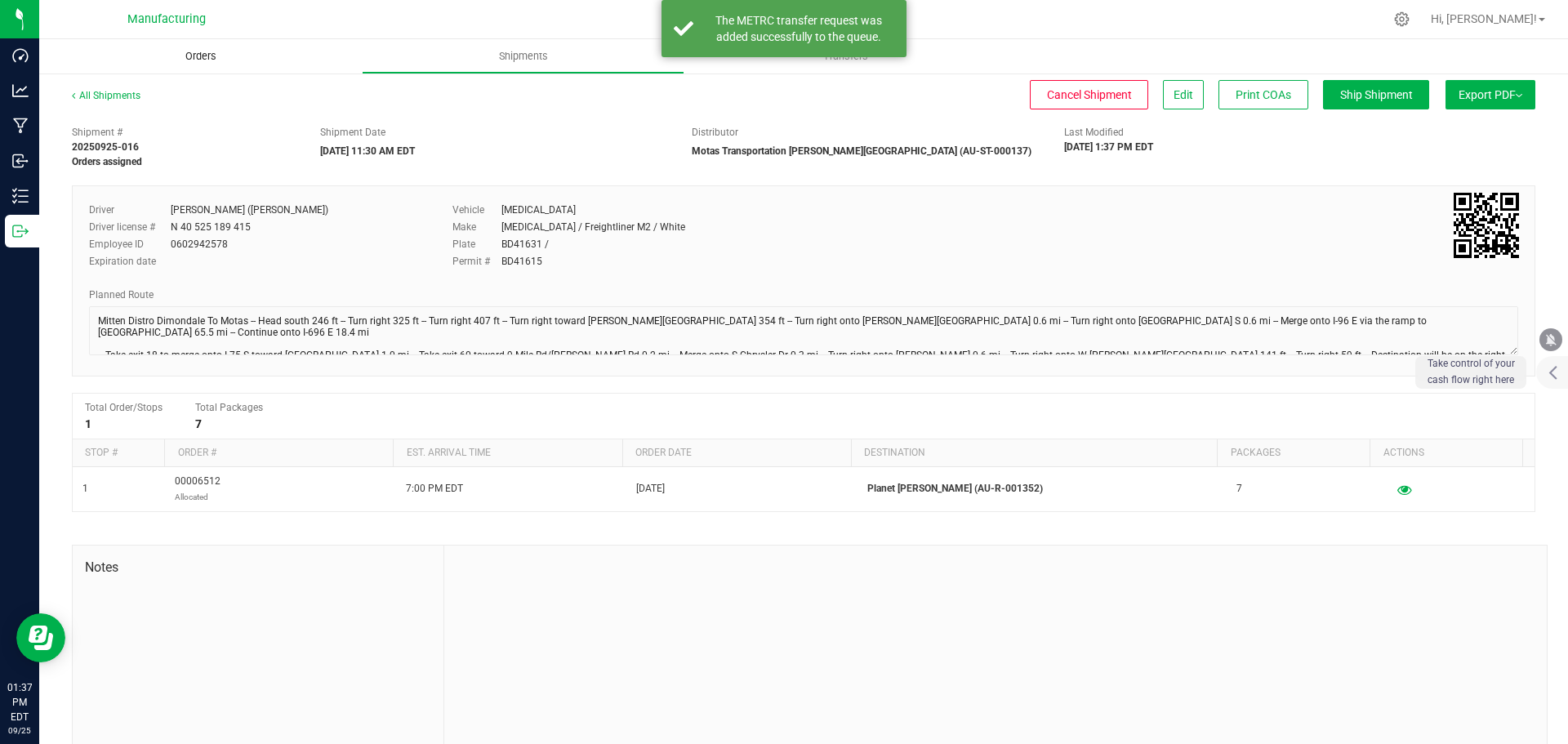
click at [198, 49] on span "Orders" at bounding box center [201, 56] width 76 height 15
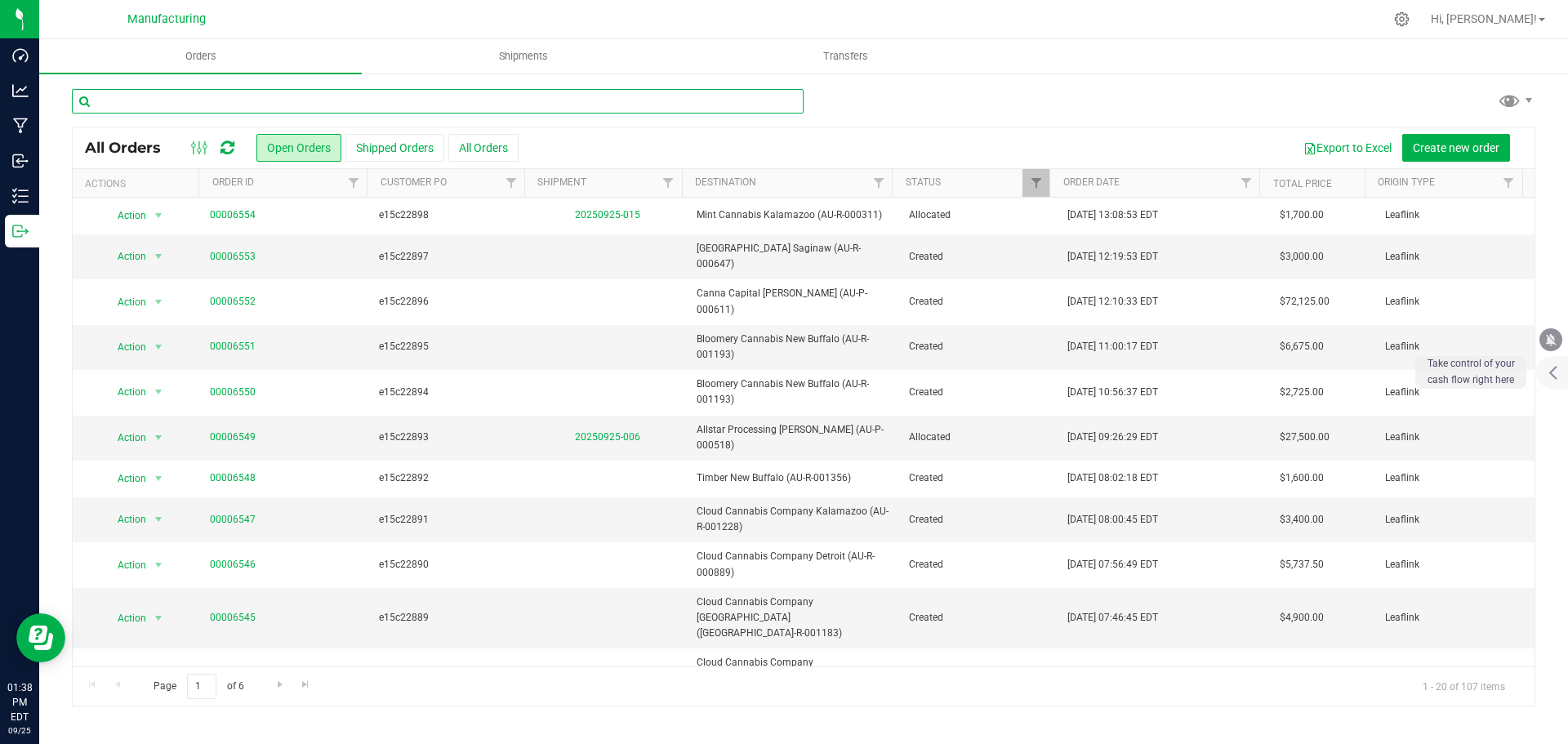
click at [226, 107] on input "text" at bounding box center [438, 101] width 732 height 25
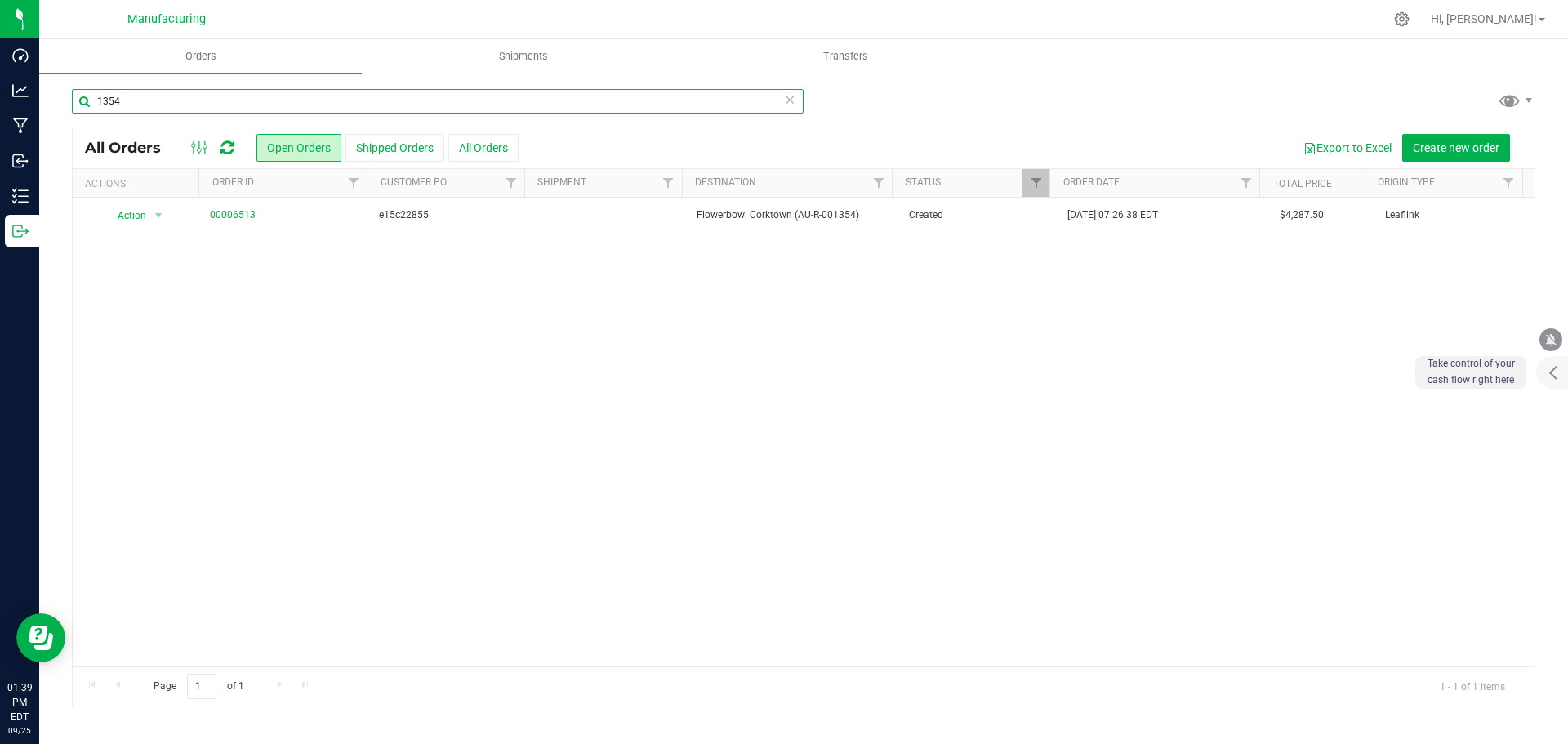
type input "1354"
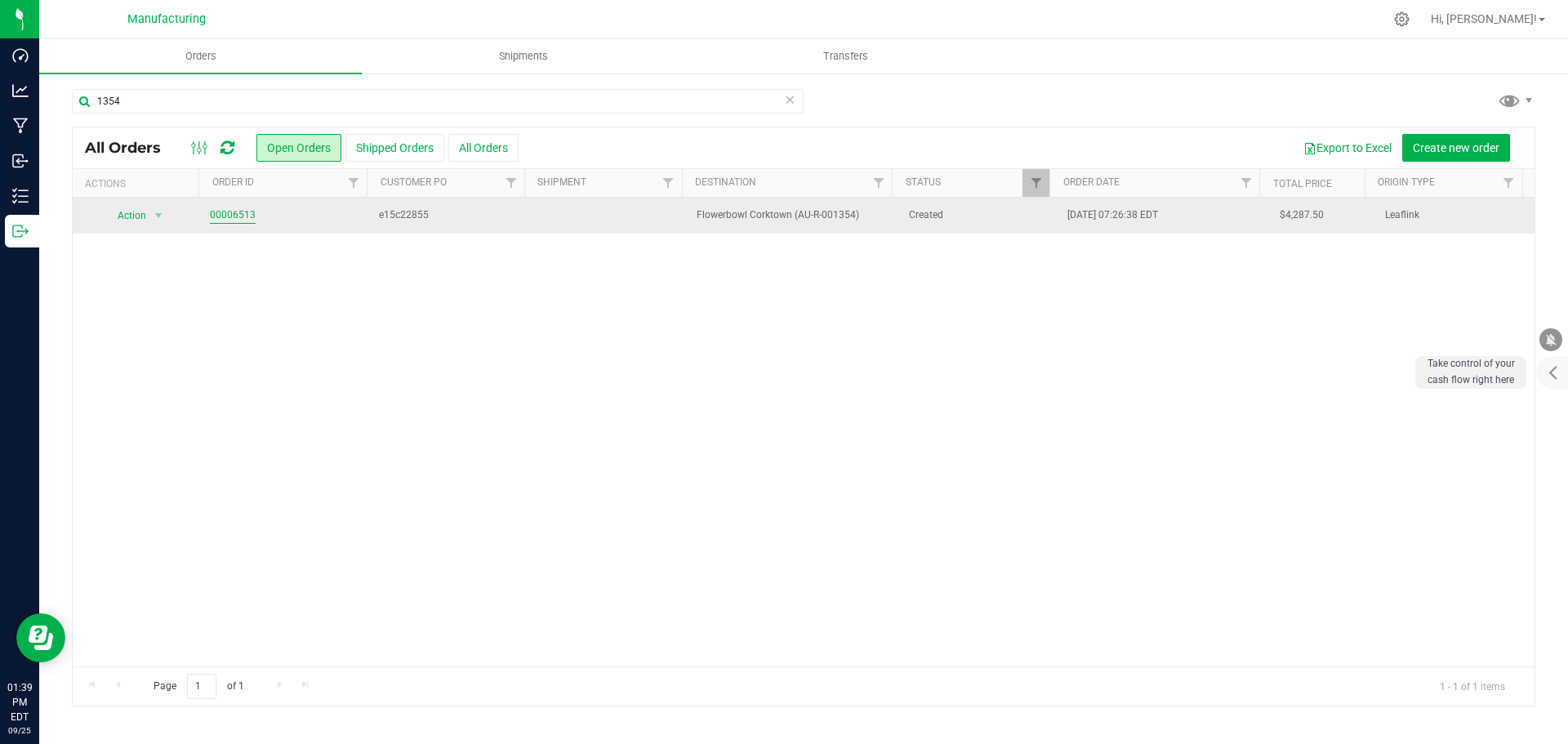
click at [219, 215] on link "00006513" at bounding box center [232, 215] width 45 height 15
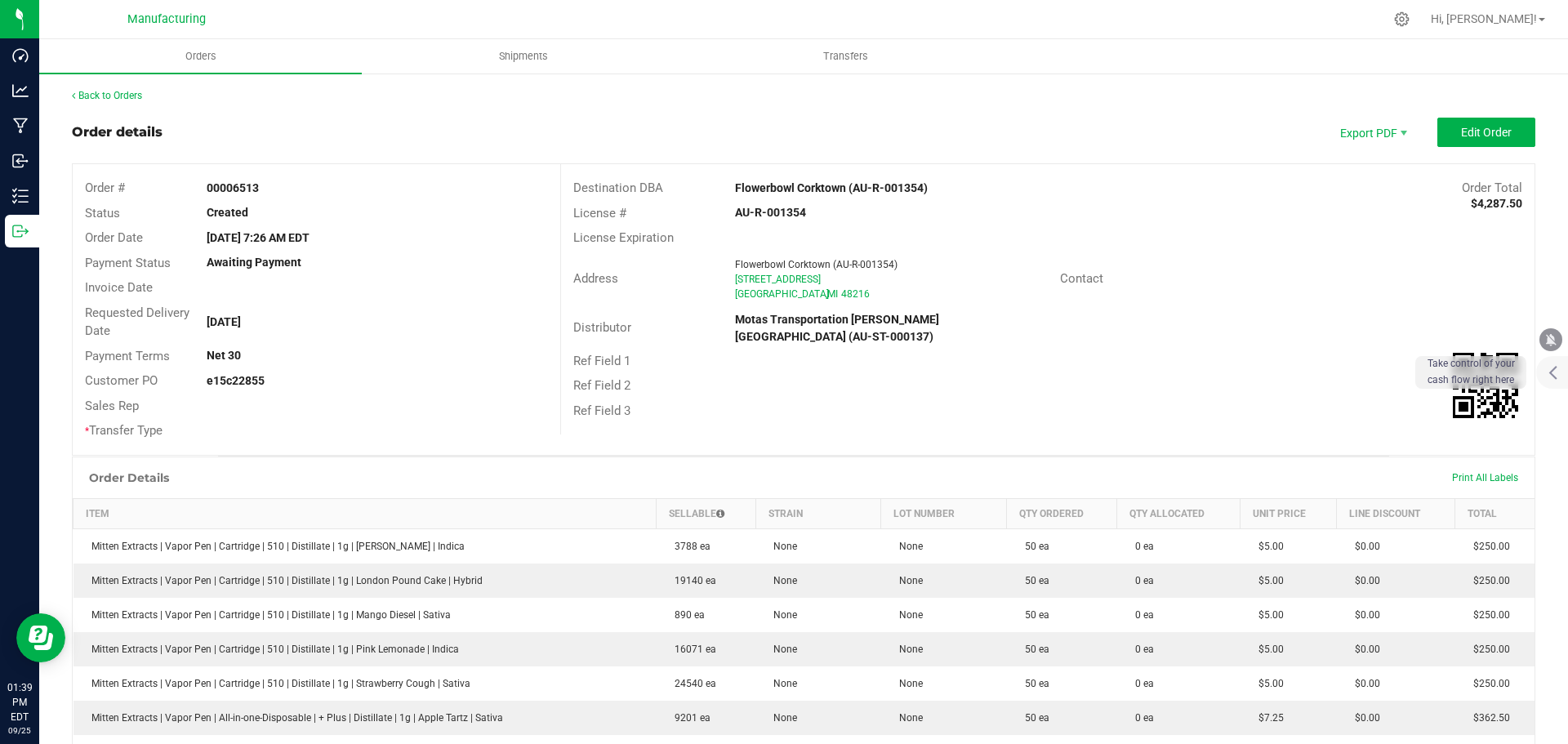
click at [826, 188] on strong "Flowerbowl Corktown (AU-R-001354)" at bounding box center [832, 187] width 193 height 13
click at [826, 189] on strong "Flowerbowl Corktown (AU-R-001354)" at bounding box center [832, 187] width 193 height 13
drag, startPoint x: 1293, startPoint y: 226, endPoint x: 1312, endPoint y: 186, distance: 44.3
click at [1293, 226] on div "License Expiration" at bounding box center [1048, 238] width 974 height 26
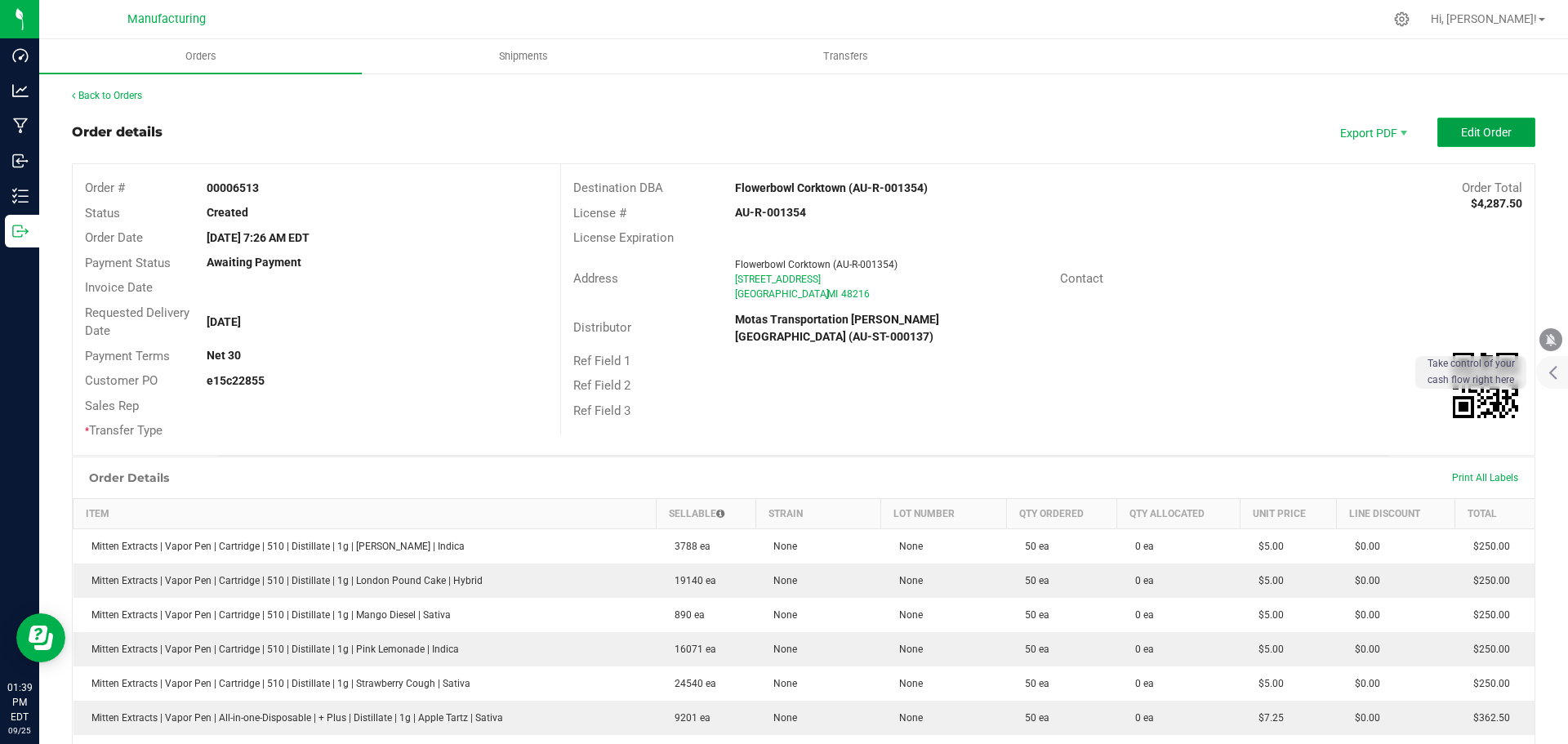
click at [1494, 127] on span "Edit Order" at bounding box center [1486, 132] width 51 height 13
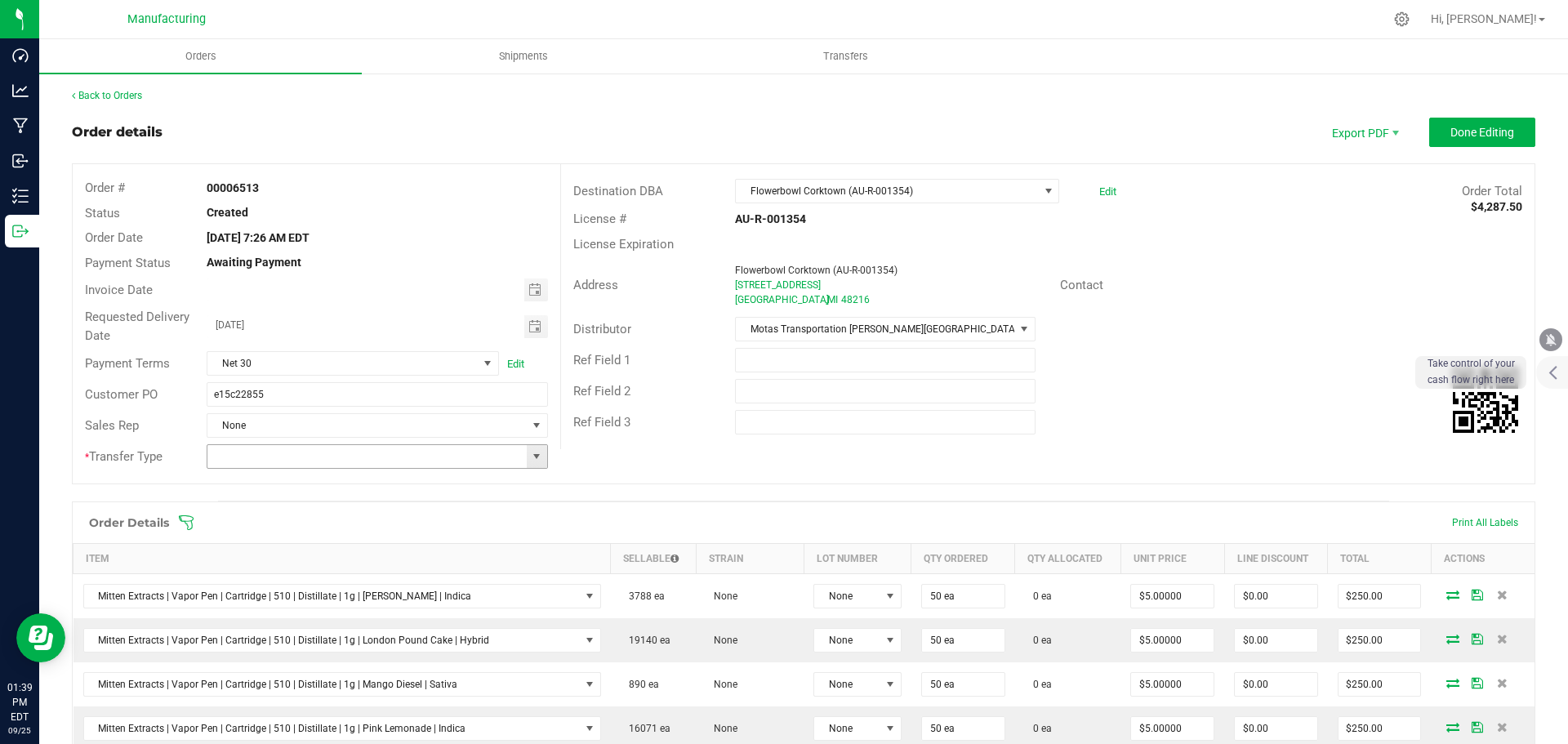
click at [533, 462] on span at bounding box center [537, 456] width 13 height 13
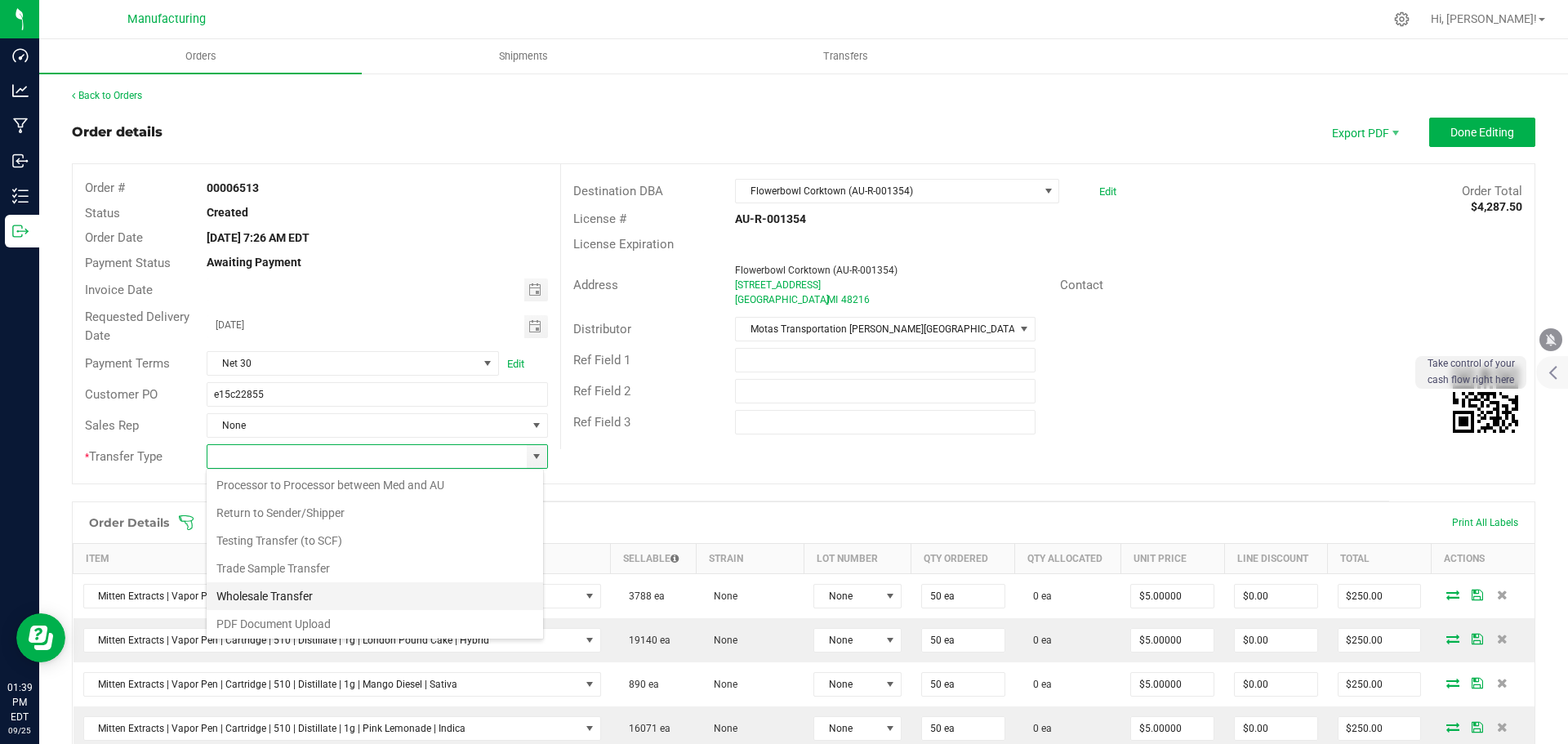
scroll to position [115, 0]
click at [264, 588] on li "Wholesale Transfer" at bounding box center [375, 593] width 337 height 28
type input "Wholesale Transfer"
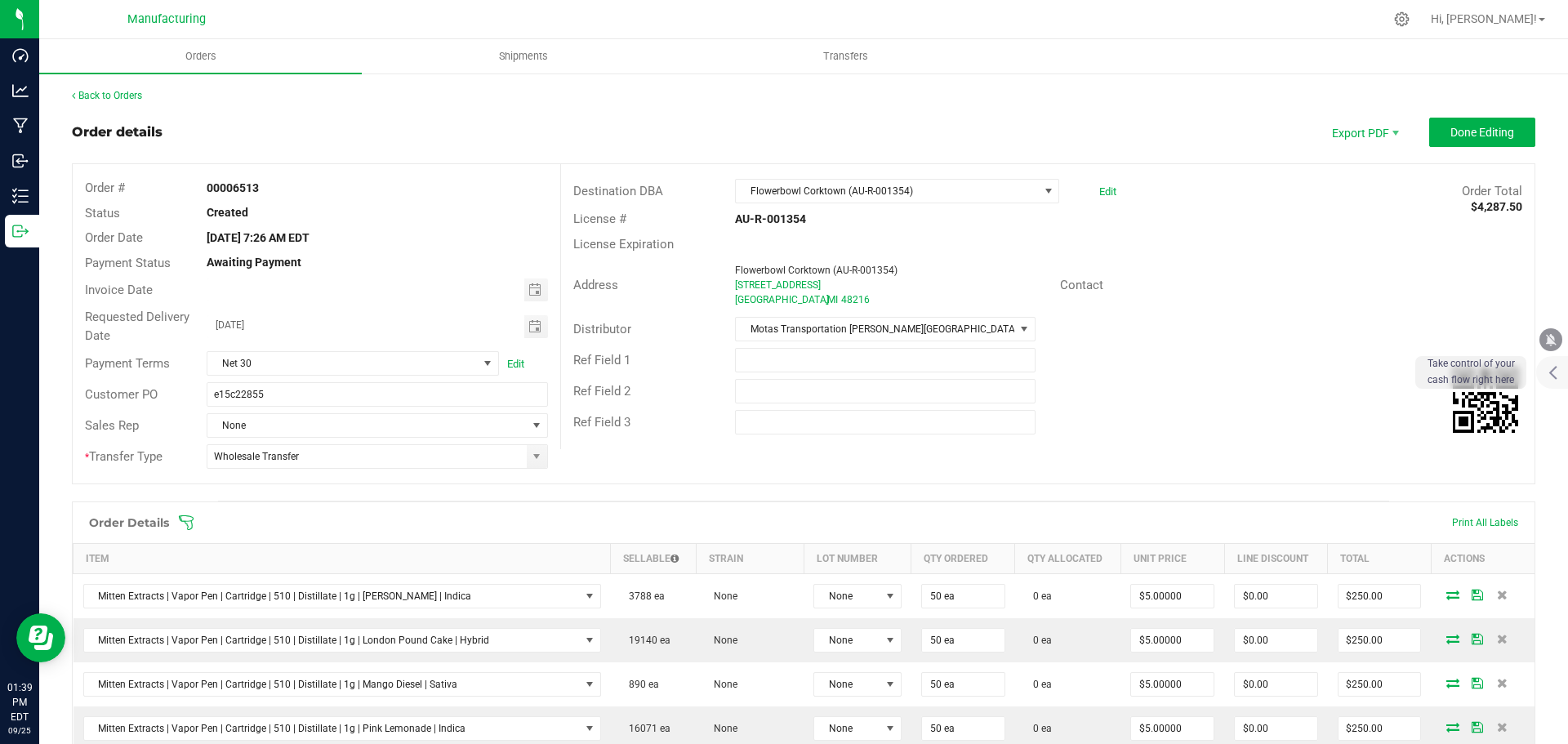
click at [188, 518] on icon at bounding box center [186, 522] width 16 height 16
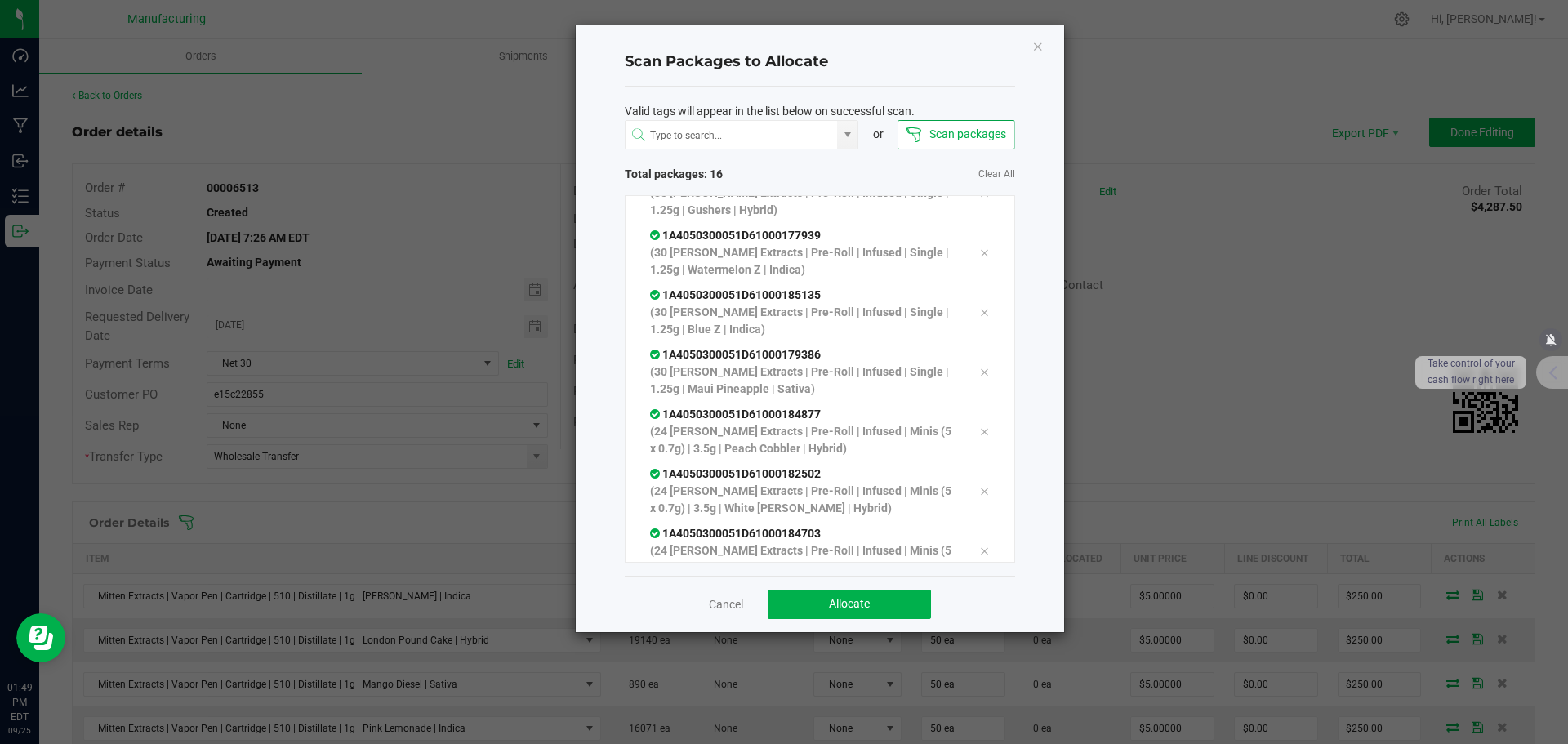
scroll to position [663, 0]
click at [807, 599] on button "Allocate" at bounding box center [849, 604] width 163 height 29
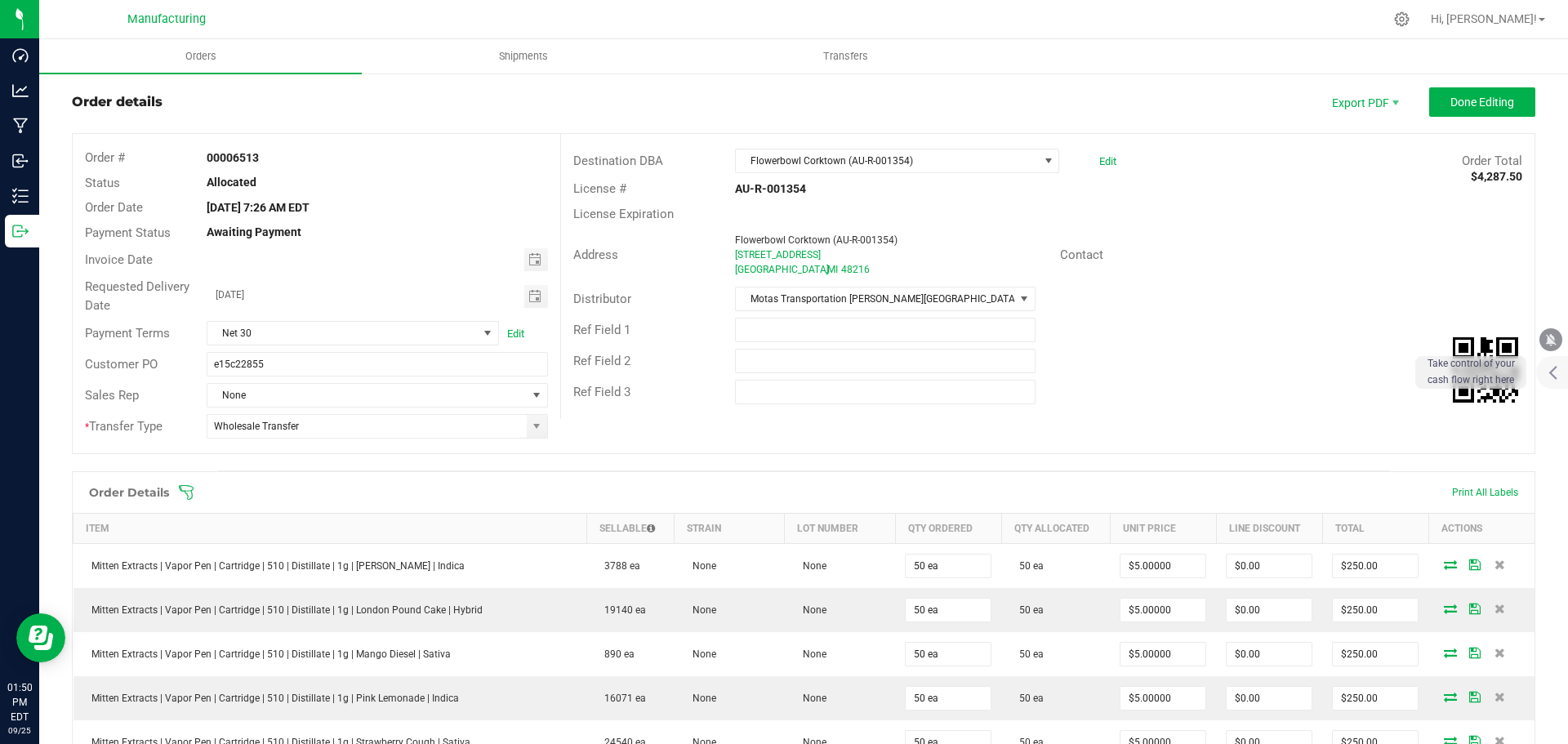
scroll to position [0, 0]
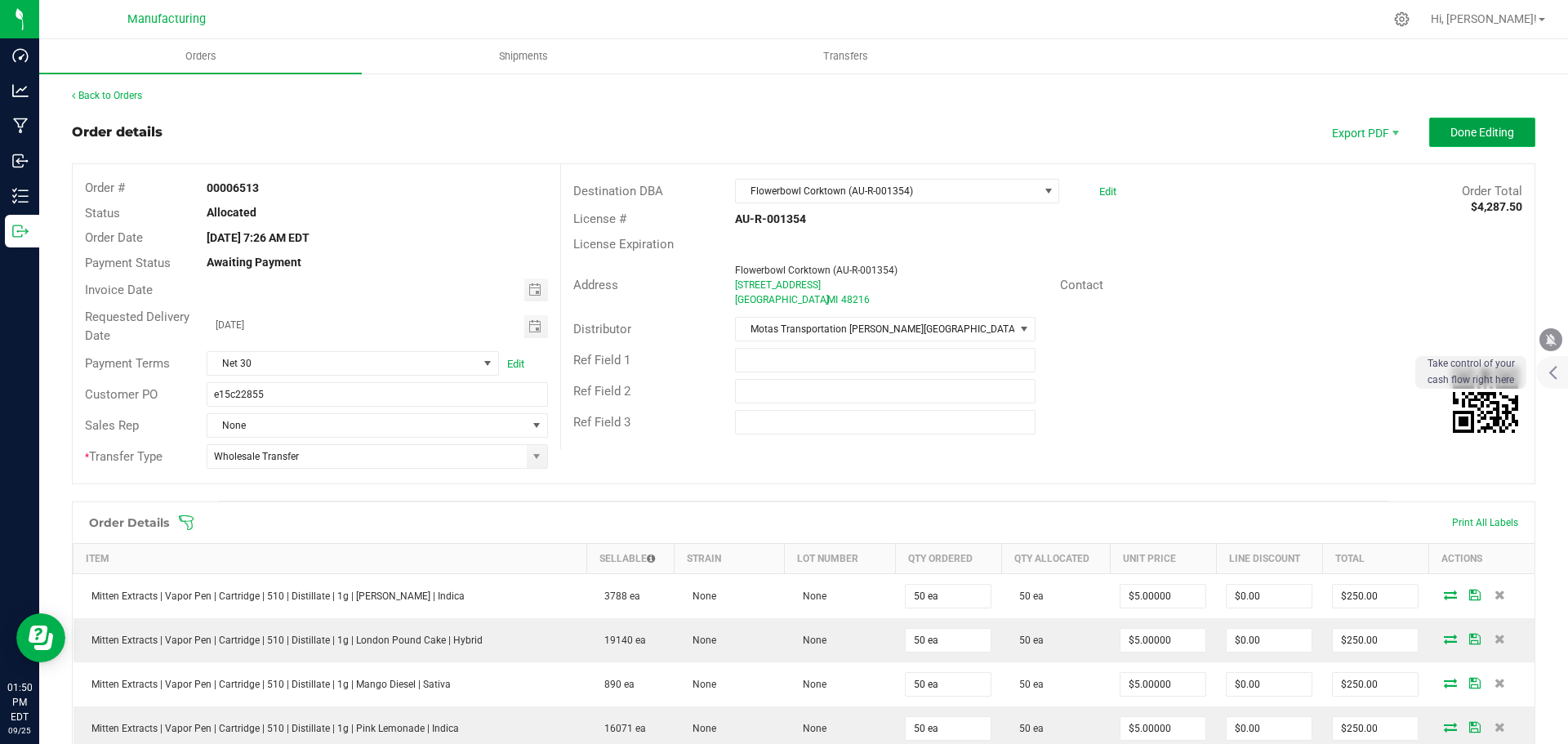
click at [1461, 128] on span "Done Editing" at bounding box center [1483, 132] width 64 height 13
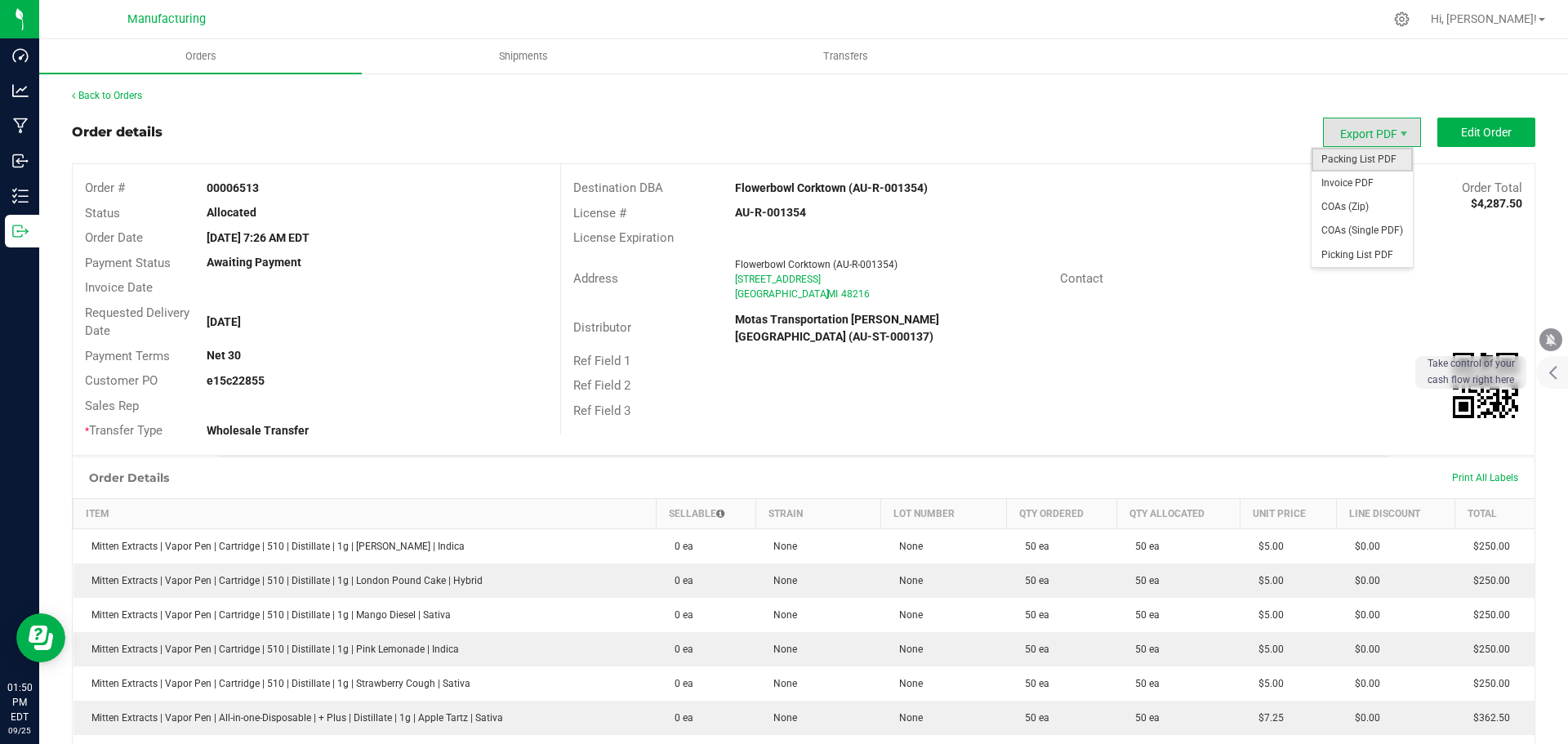
click at [1381, 159] on span "Packing List PDF" at bounding box center [1363, 159] width 101 height 24
click at [122, 98] on link "Back to Orders" at bounding box center [107, 95] width 70 height 12
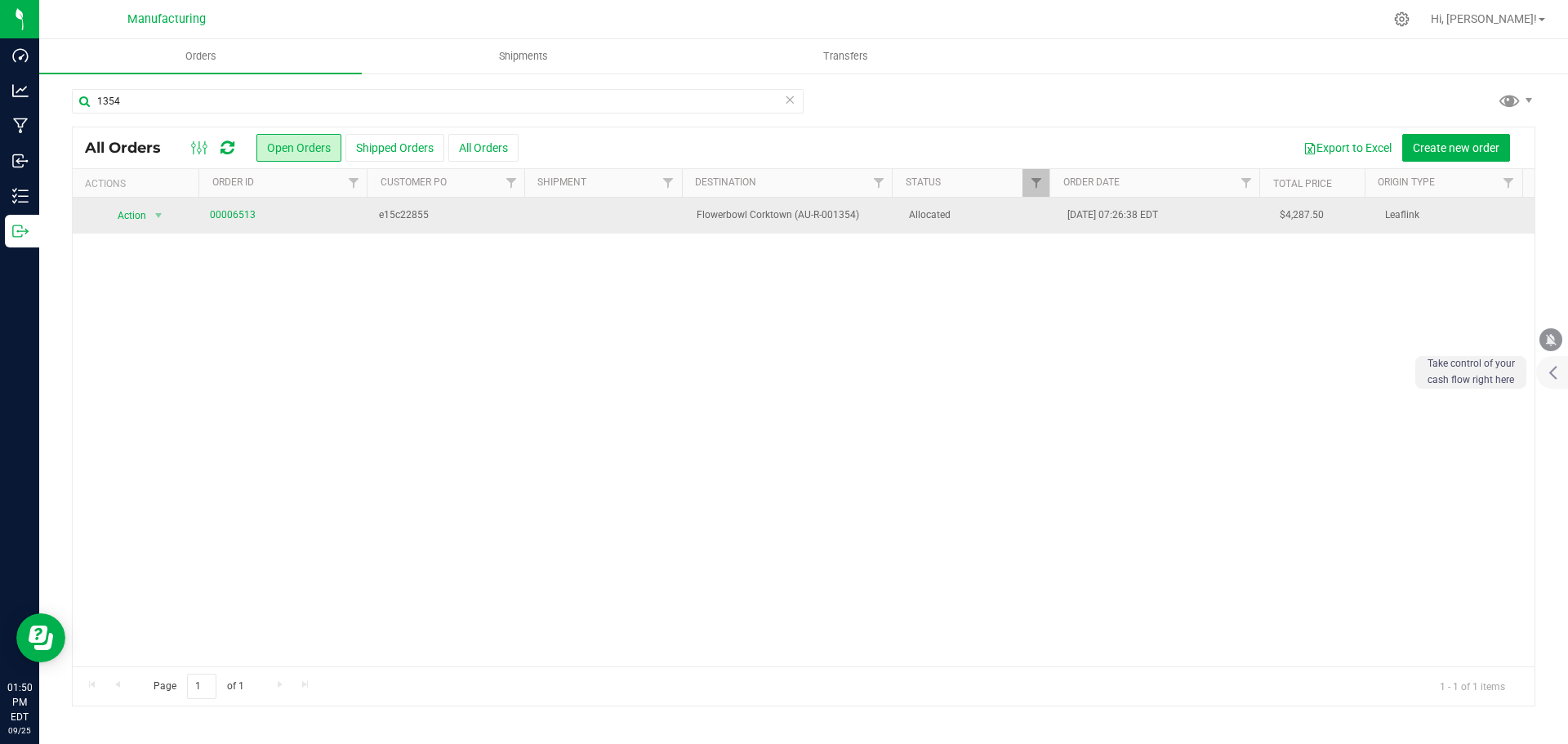
click at [983, 228] on td "Allocated" at bounding box center [978, 216] width 159 height 36
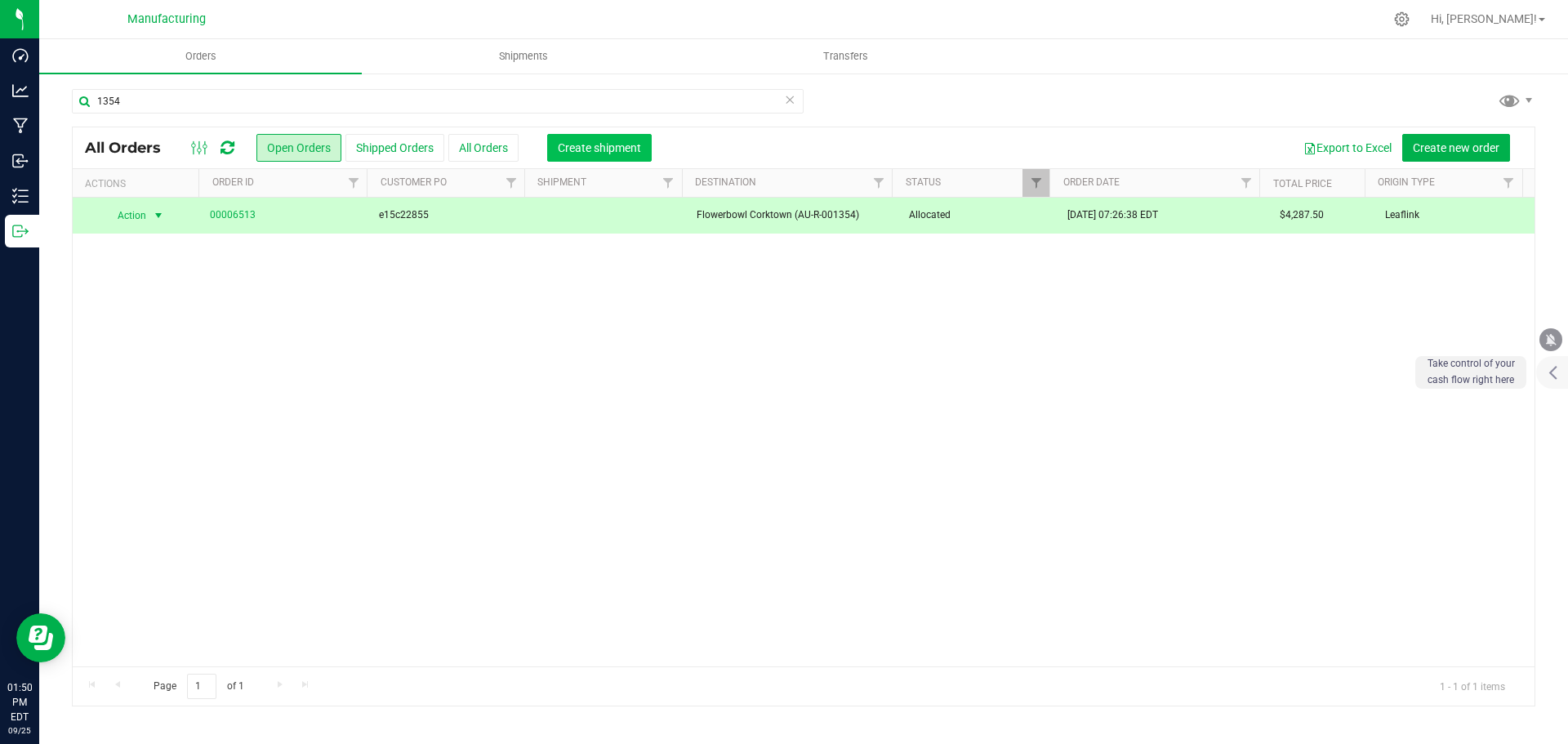
click at [639, 146] on span "Create shipment" at bounding box center [600, 147] width 84 height 13
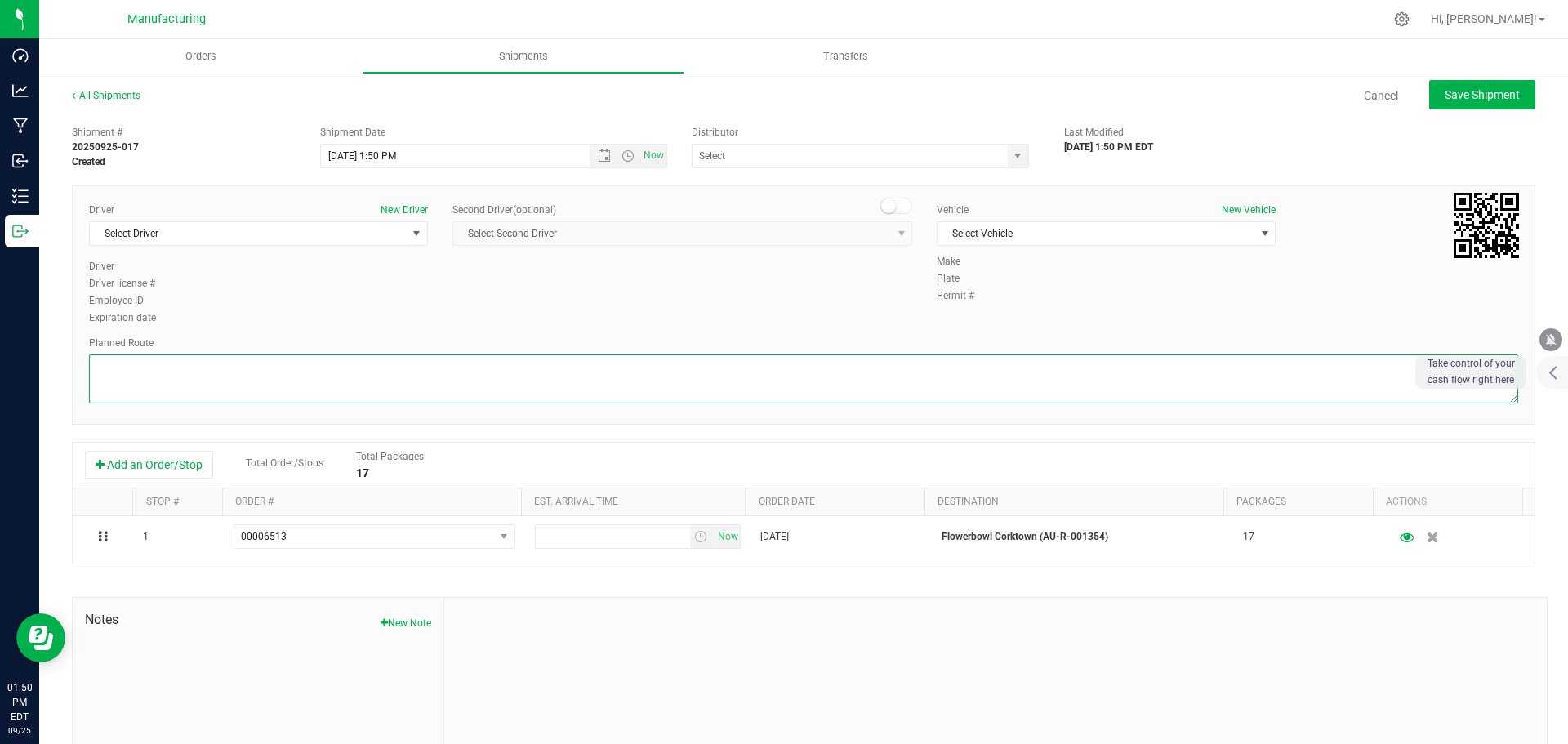
click at [686, 382] on textarea at bounding box center [803, 378] width 1429 height 49
paste textarea "Mitten Distro Dimondale To Motas -- Head south 246 ft -- Turn right 325 ft -- T…"
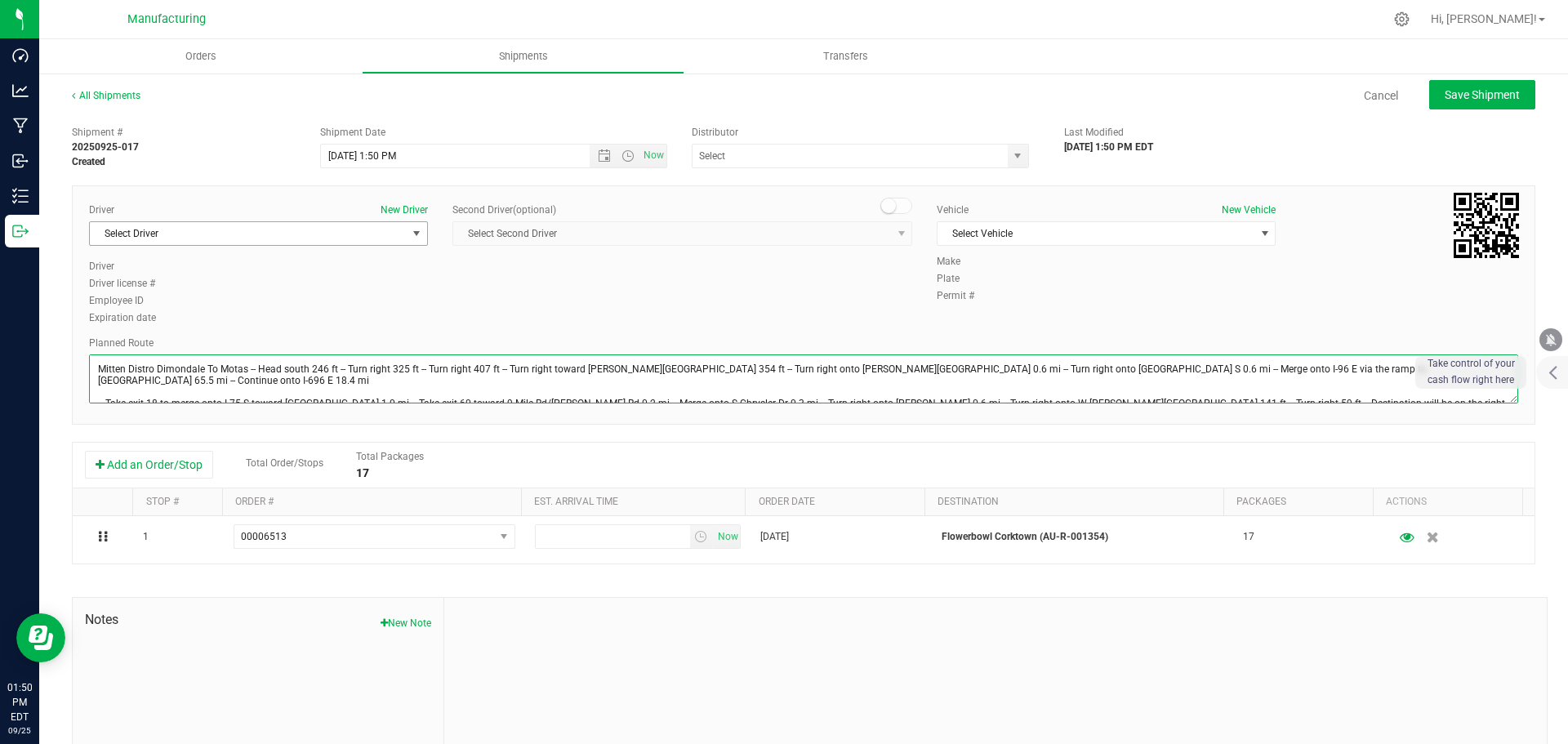
type textarea "Mitten Distro Dimondale To Motas -- Head south 246 ft -- Turn right 325 ft -- T…"
click at [413, 234] on span "select" at bounding box center [417, 233] width 13 height 13
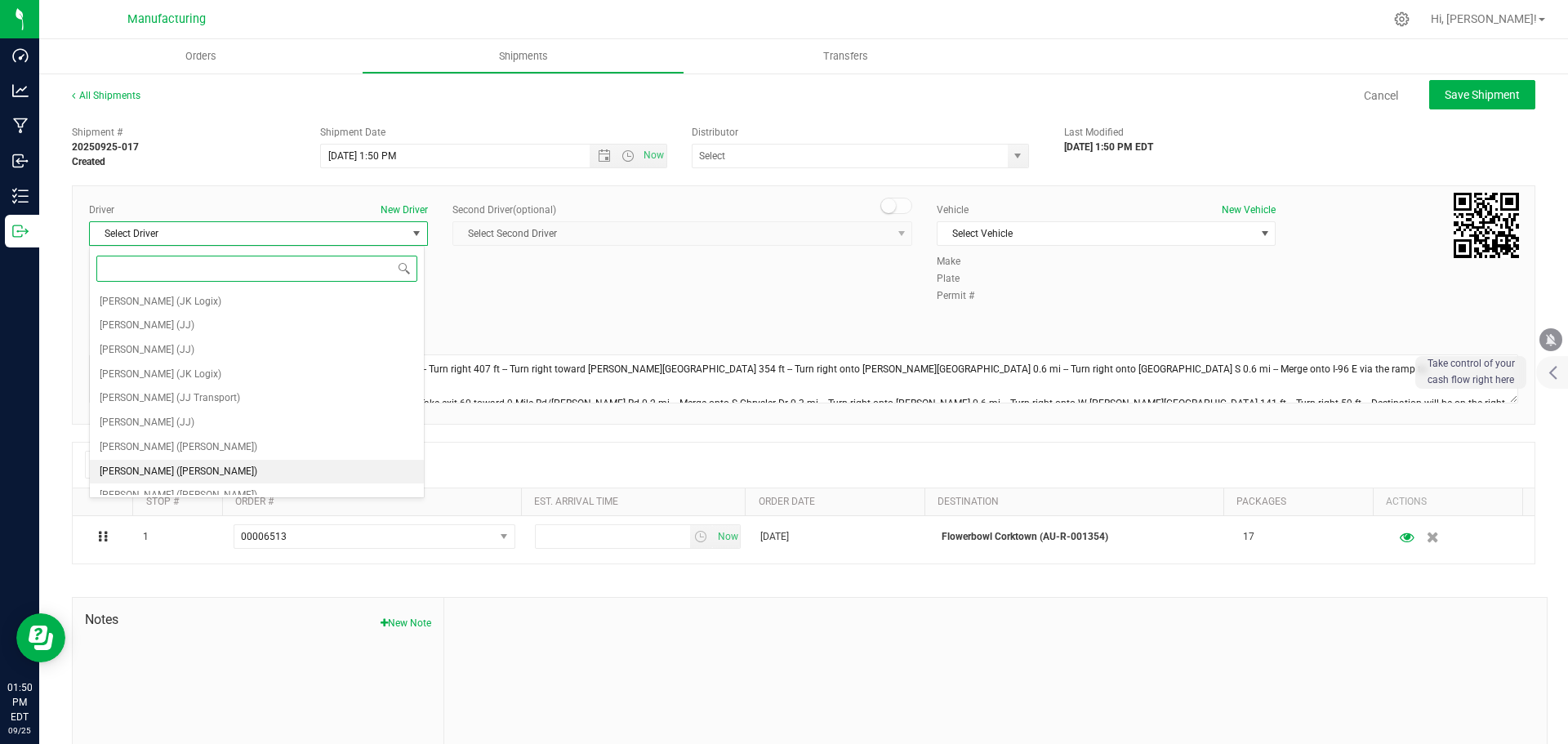
click at [178, 461] on span "[PERSON_NAME] ([PERSON_NAME])" at bounding box center [178, 471] width 157 height 21
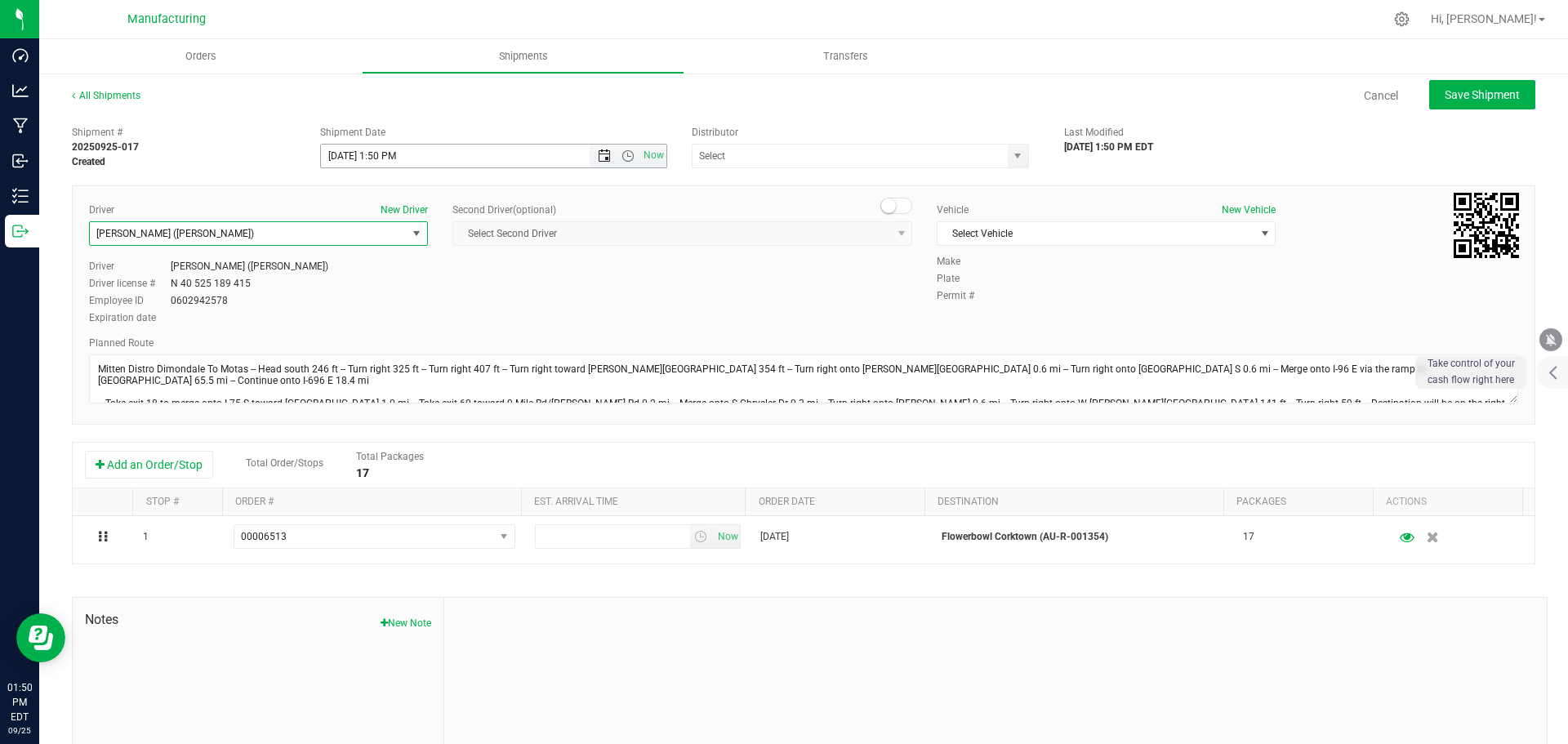
click at [598, 159] on span "Open the date view" at bounding box center [604, 155] width 13 height 13
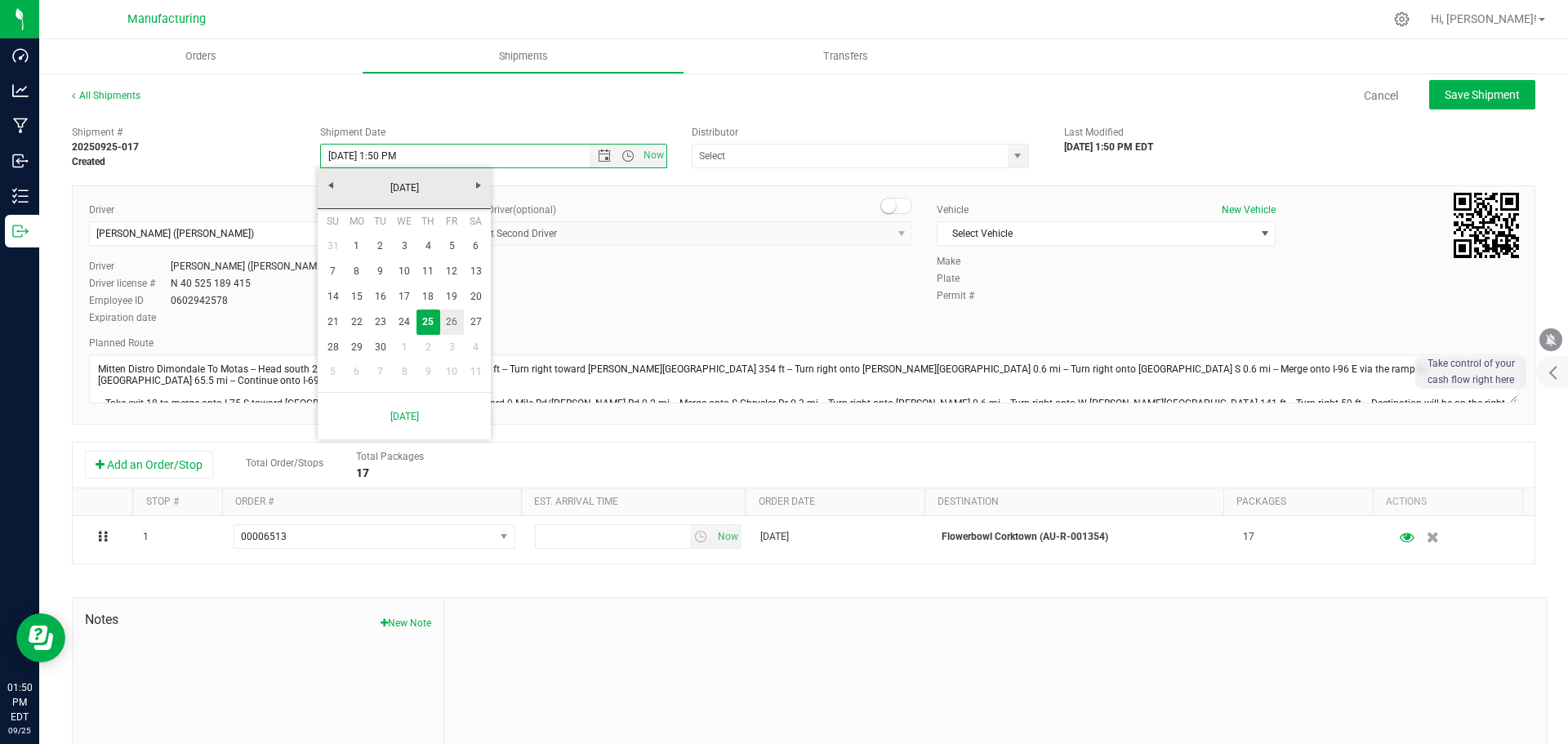
click at [454, 323] on link "26" at bounding box center [452, 321] width 24 height 26
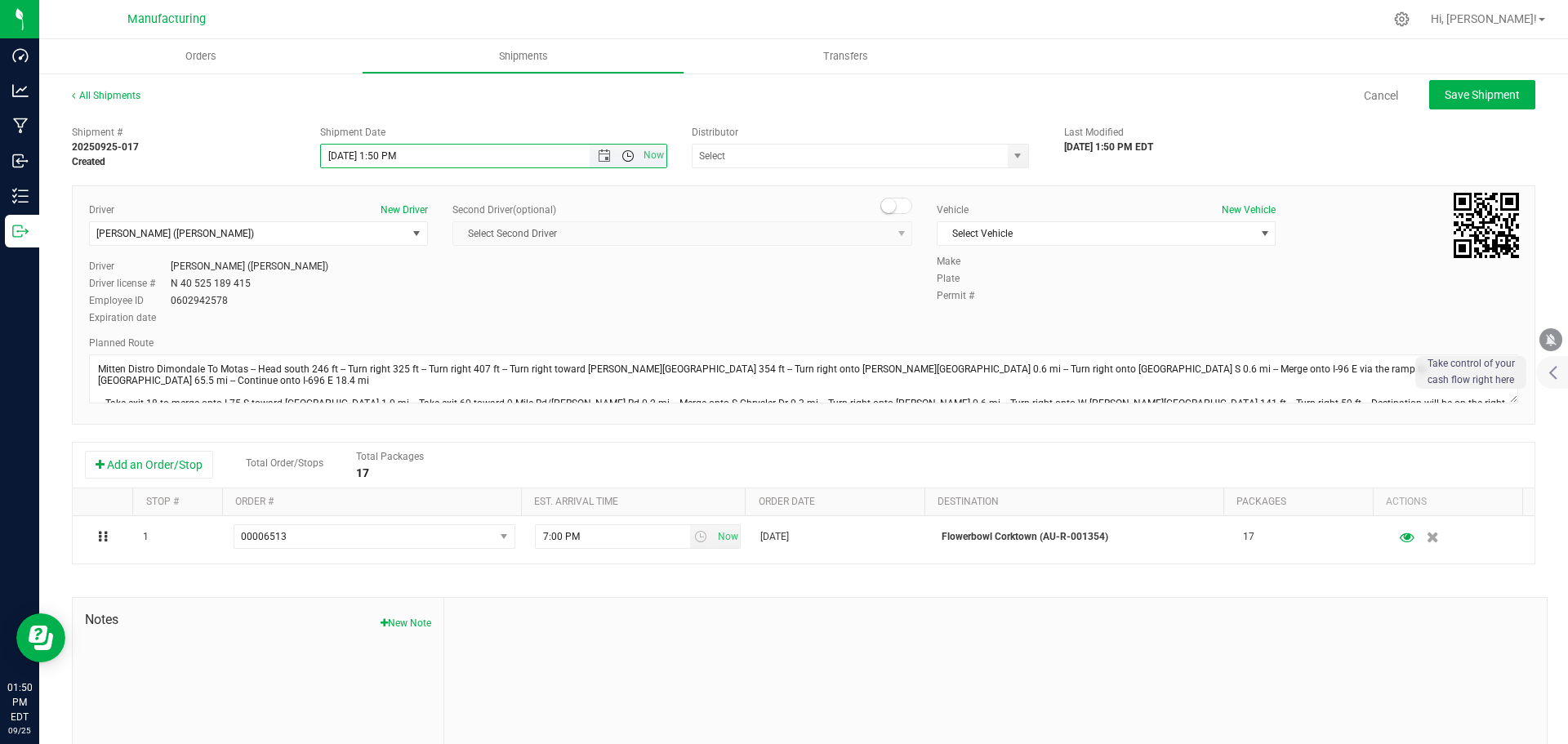
click at [626, 157] on span "Open the time view" at bounding box center [628, 155] width 13 height 13
click at [368, 258] on li "11:30 AM" at bounding box center [490, 257] width 341 height 21
type input "[DATE] 11:30 AM"
click at [1012, 159] on span "select" at bounding box center [1017, 155] width 13 height 13
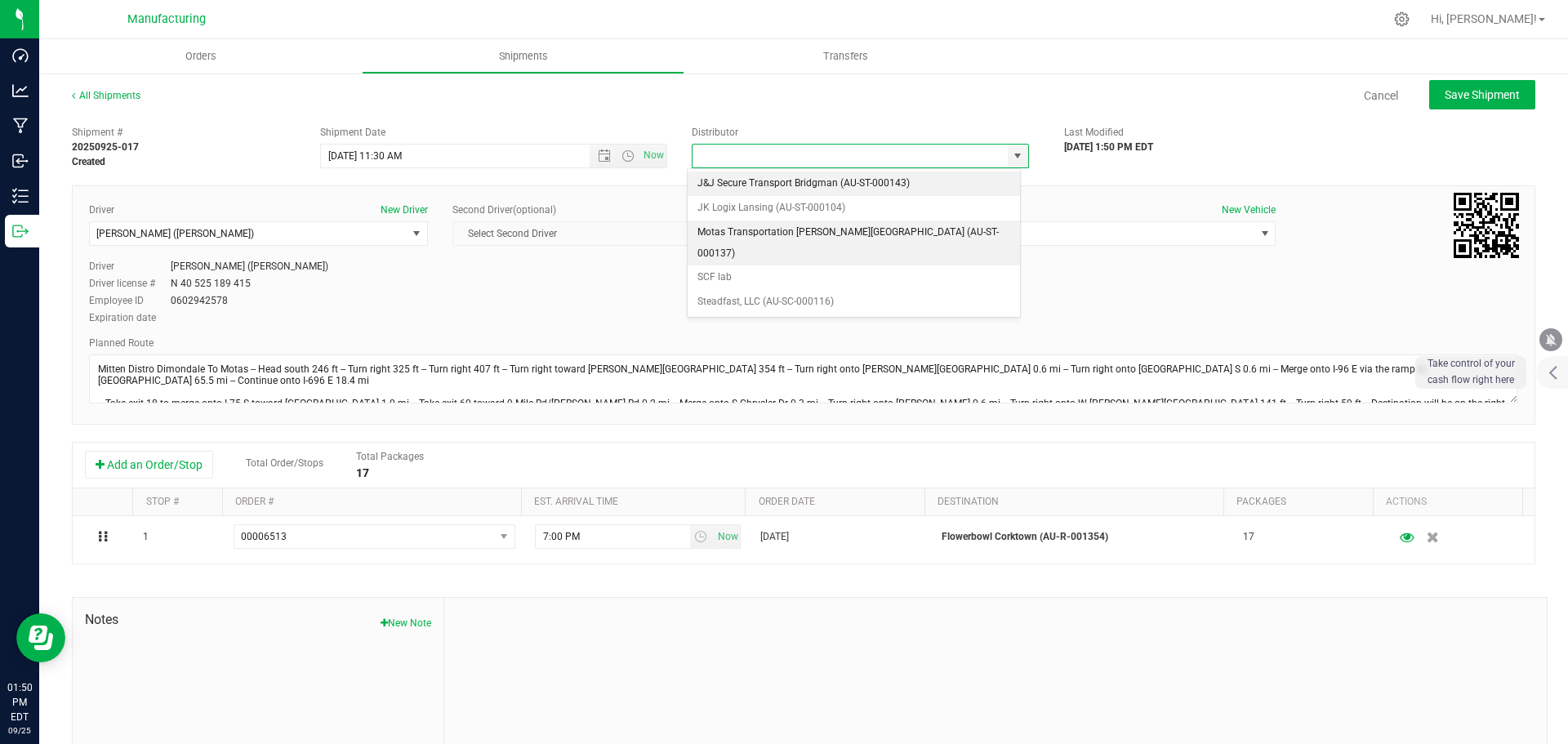
click at [728, 224] on li "Motas Transportation [PERSON_NAME][GEOGRAPHIC_DATA] (AU-ST-000137)" at bounding box center [854, 242] width 332 height 45
type input "Motas Transportation [PERSON_NAME][GEOGRAPHIC_DATA] (AU-ST-000137)"
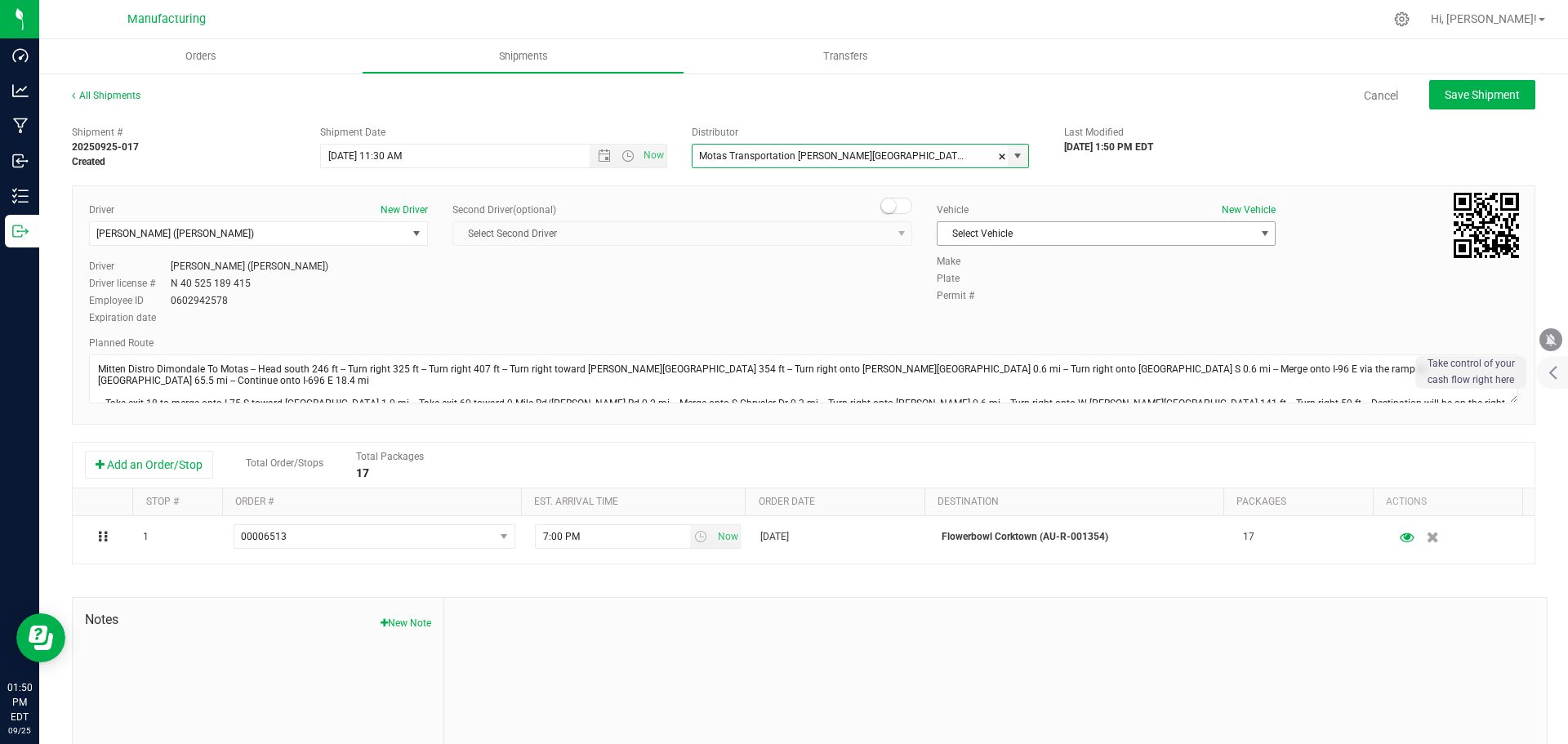
click at [991, 241] on span "Select Vehicle" at bounding box center [1096, 233] width 317 height 23
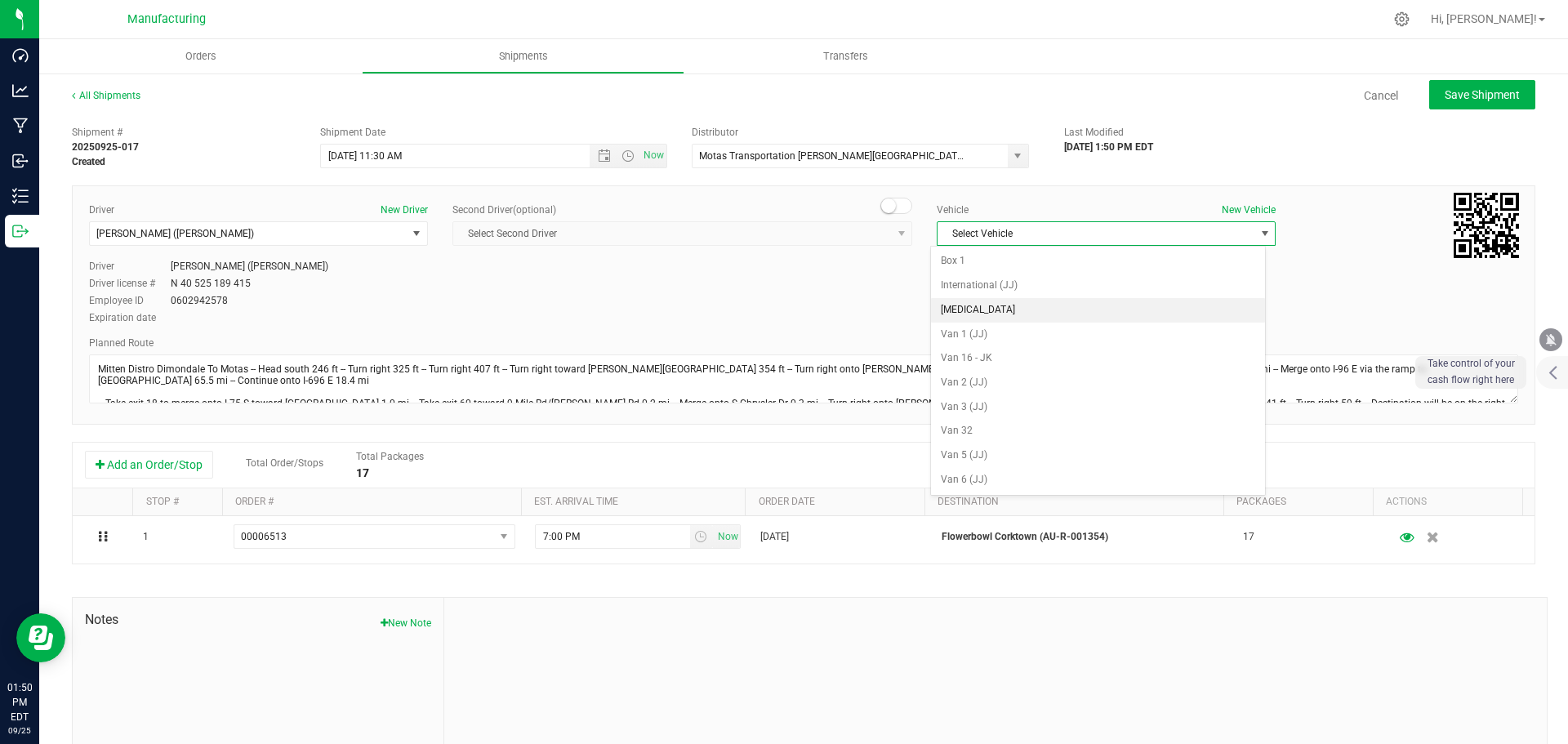
click at [976, 309] on li "[MEDICAL_DATA]" at bounding box center [1098, 311] width 334 height 25
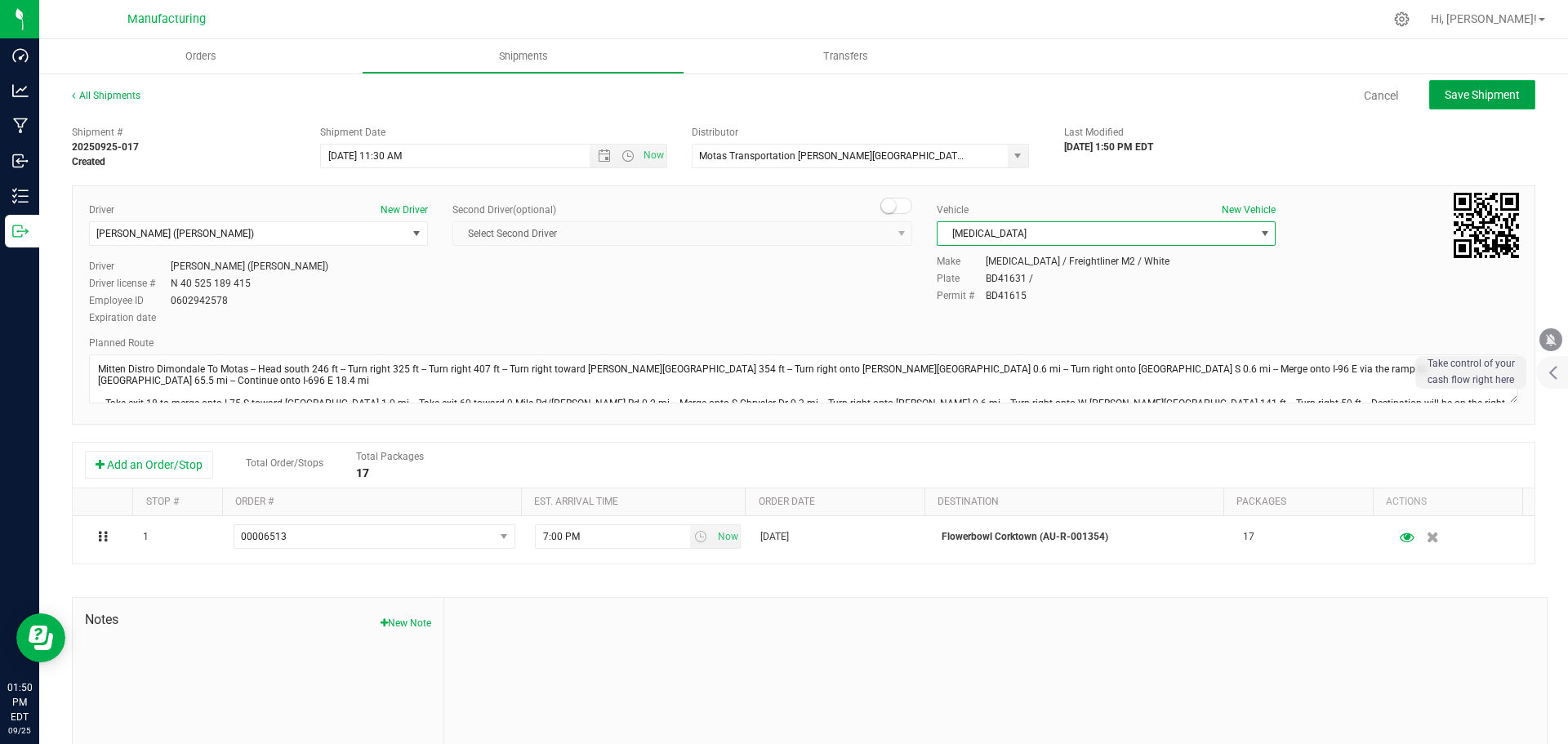
click at [1484, 105] on button "Save Shipment" at bounding box center [1483, 94] width 107 height 29
type input "[DATE] 3:30 PM"
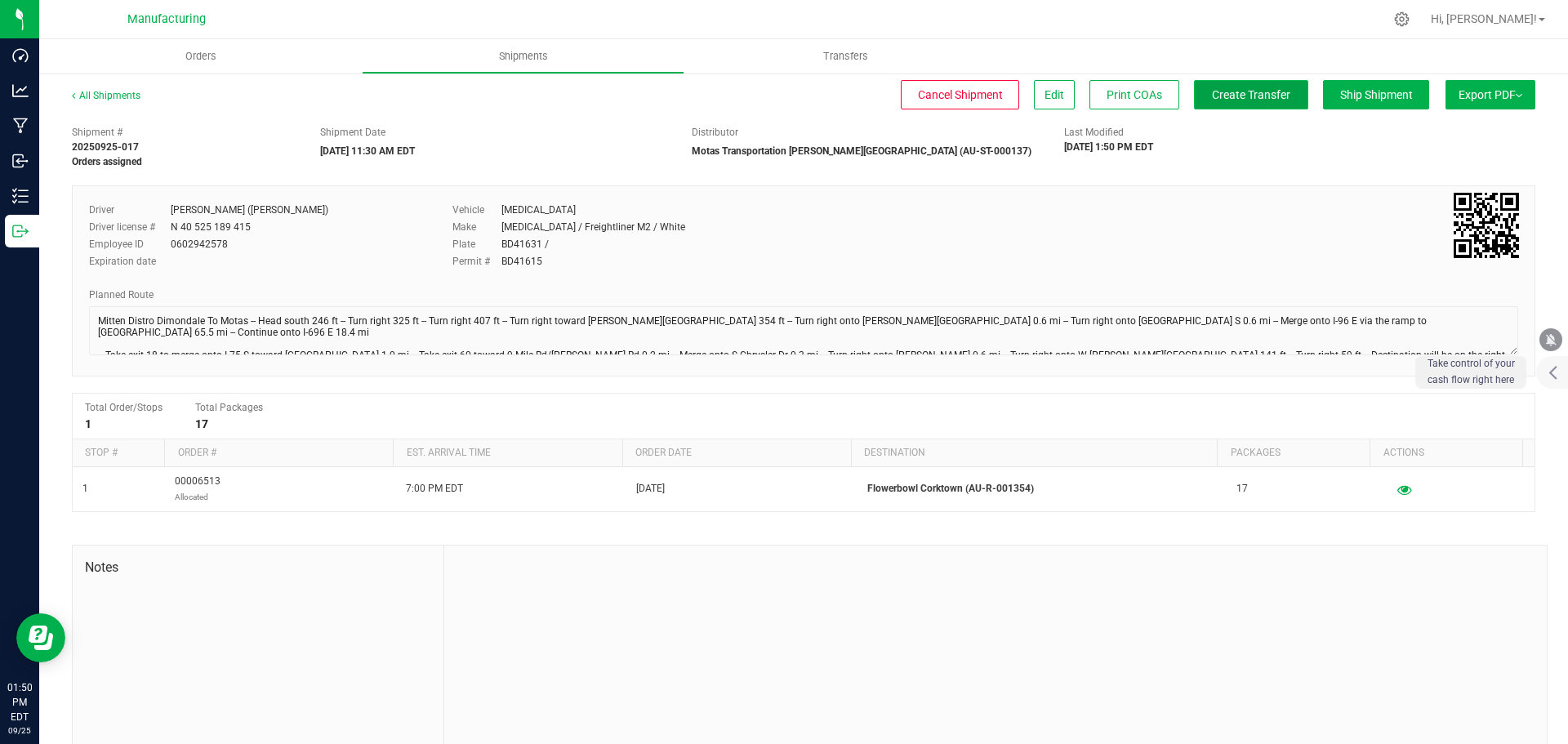
click at [1233, 94] on span "Create Transfer" at bounding box center [1251, 94] width 78 height 13
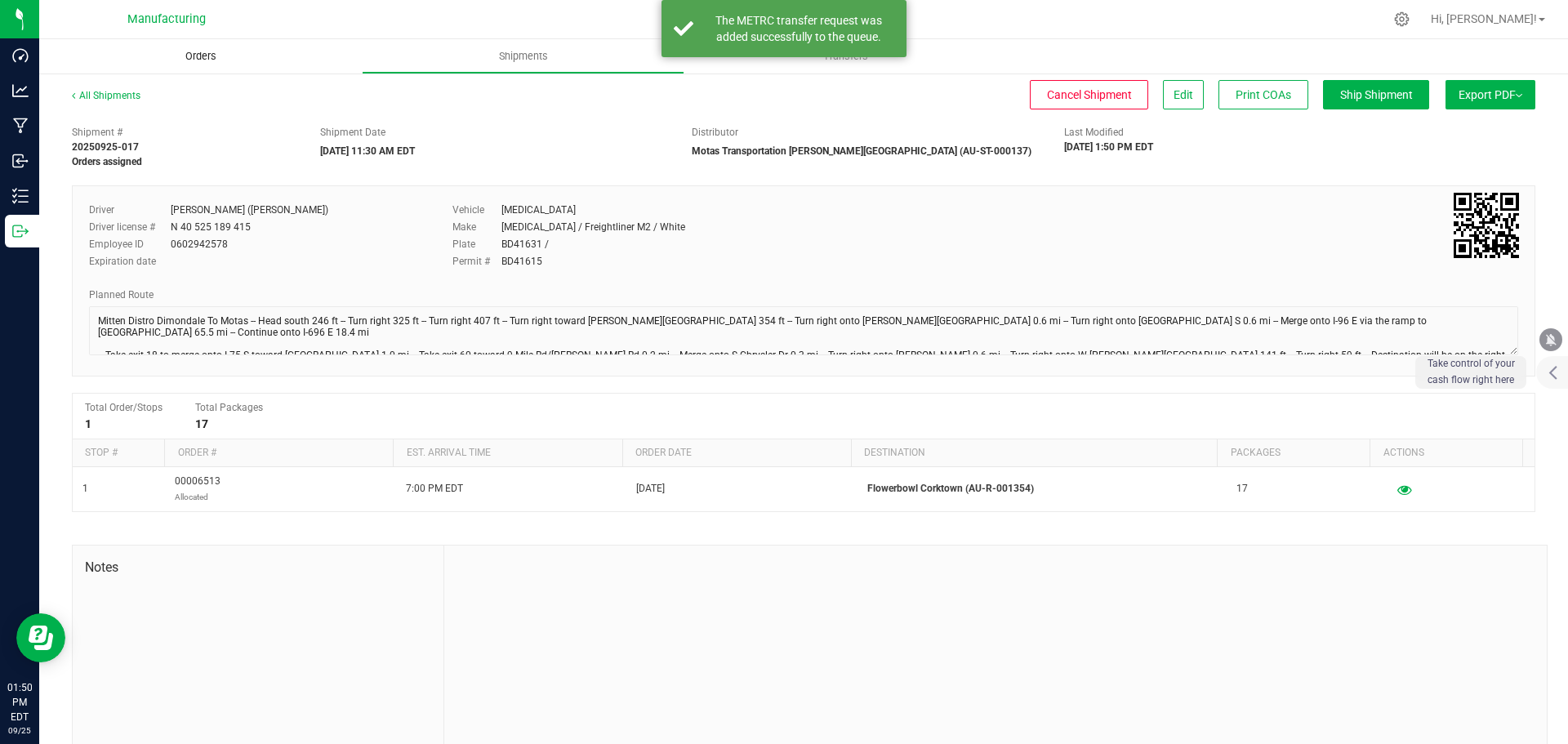
click at [191, 58] on span "Orders" at bounding box center [201, 56] width 76 height 15
